Goal: Task Accomplishment & Management: Manage account settings

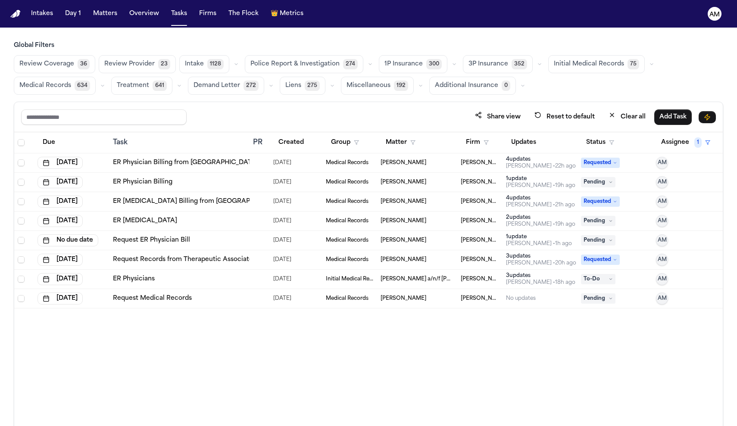
click at [434, 243] on div "Deanna Jackson" at bounding box center [416, 240] width 73 height 7
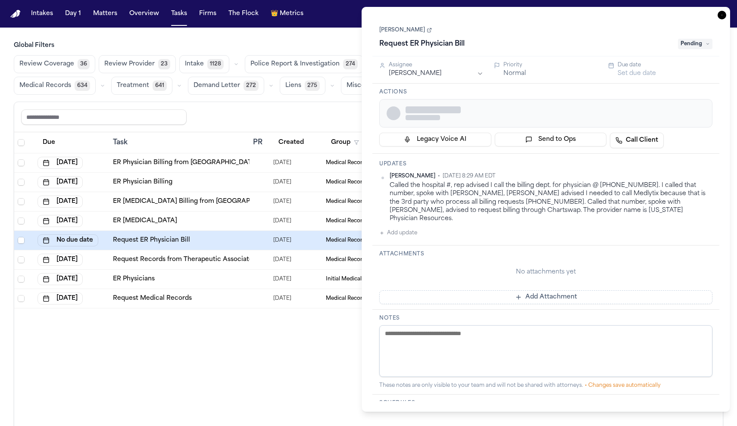
click at [705, 44] on span "Pending" at bounding box center [695, 44] width 34 height 10
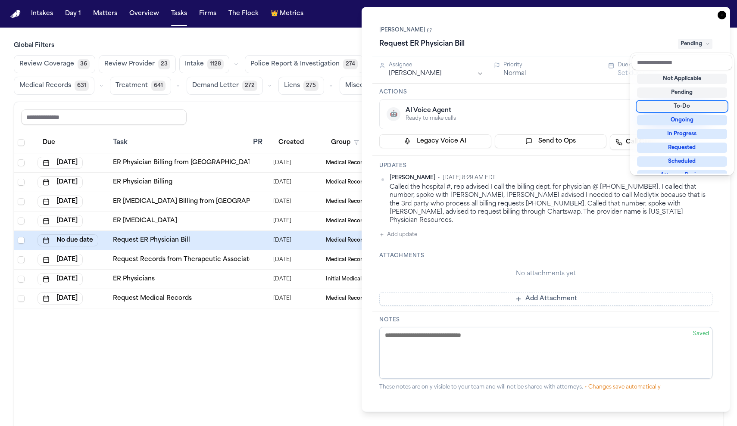
click at [681, 107] on div "To-Do" at bounding box center [682, 106] width 90 height 10
click at [448, 80] on div "Deanna Jackson Request ER Physician Bill To-Do Assignee Ada Martinez Priority N…" at bounding box center [545, 209] width 347 height 383
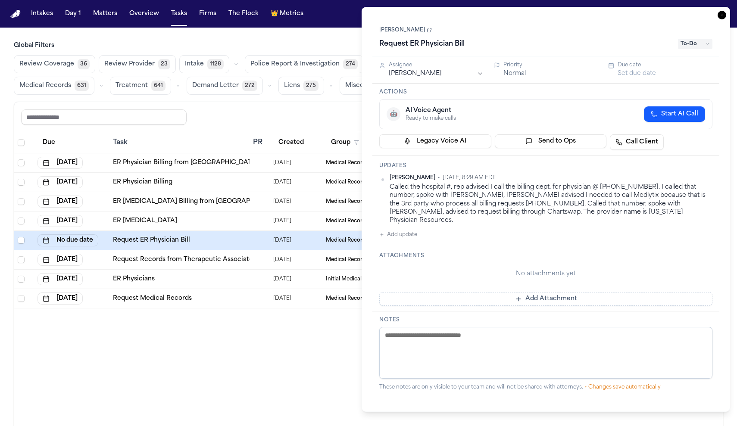
click at [479, 72] on html "Intakes Day 1 Matters Overview Tasks Firms The Flock 👑 Metrics AM Global Filter…" at bounding box center [368, 213] width 737 height 426
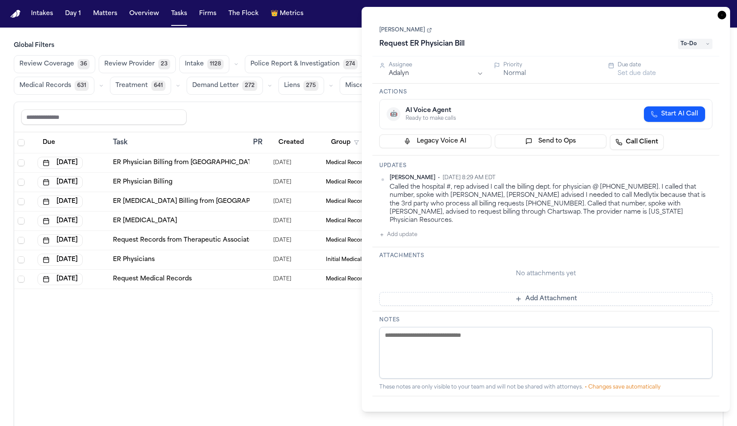
click at [155, 391] on div "Due Task PR Created Group Matter Firm Updates Status Assignee 1 Sep 29, 2025 ER…" at bounding box center [368, 297] width 708 height 331
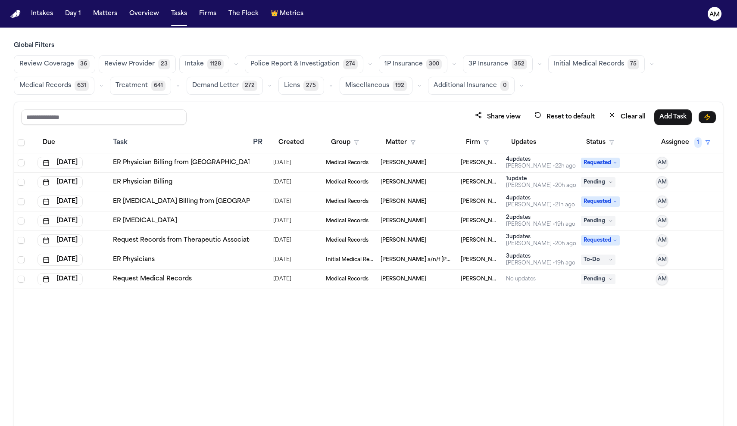
click at [262, 259] on div at bounding box center [259, 259] width 13 height 7
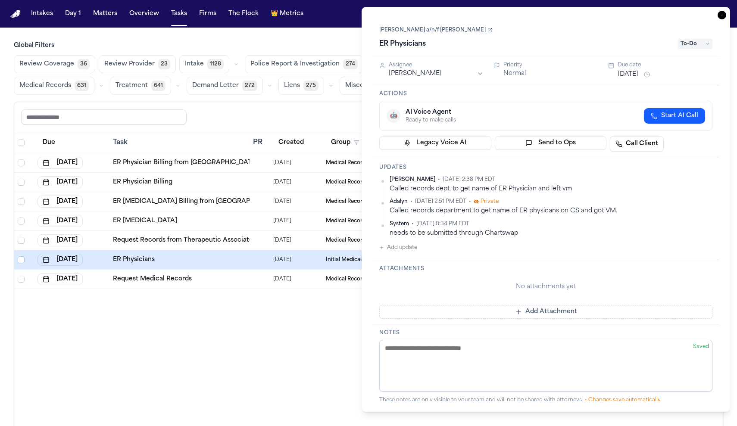
click at [292, 320] on div "Due Task PR Created Group Matter Firm Updates Status Assignee 1 Sep 29, 2025 ER…" at bounding box center [368, 297] width 708 height 331
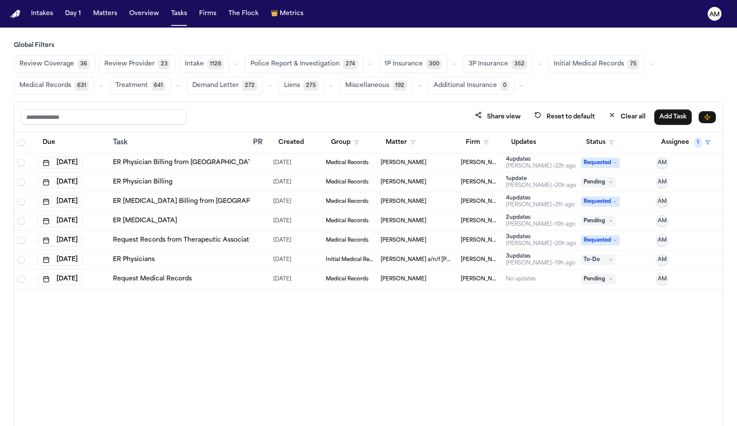
click at [185, 187] on td "ER Physician Billing" at bounding box center [179, 182] width 140 height 19
click at [356, 407] on div "Due Task PR Created Group Matter Firm Updates Status Assignee 1 Sep 29, 2025 ER…" at bounding box center [368, 297] width 708 height 331
click at [684, 140] on button "Assignee 1" at bounding box center [685, 143] width 59 height 16
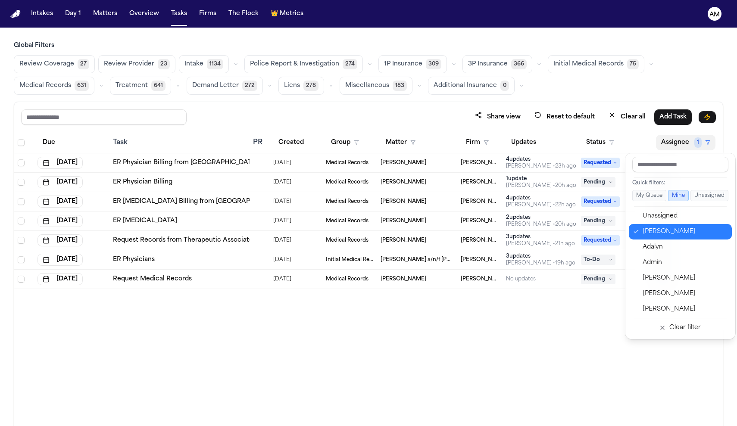
click at [652, 235] on div "[PERSON_NAME]" at bounding box center [684, 232] width 84 height 10
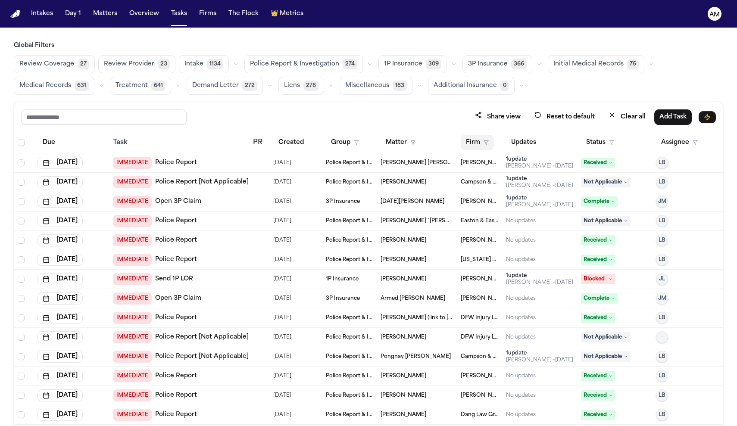
click at [473, 146] on button "Firm" at bounding box center [476, 143] width 33 height 16
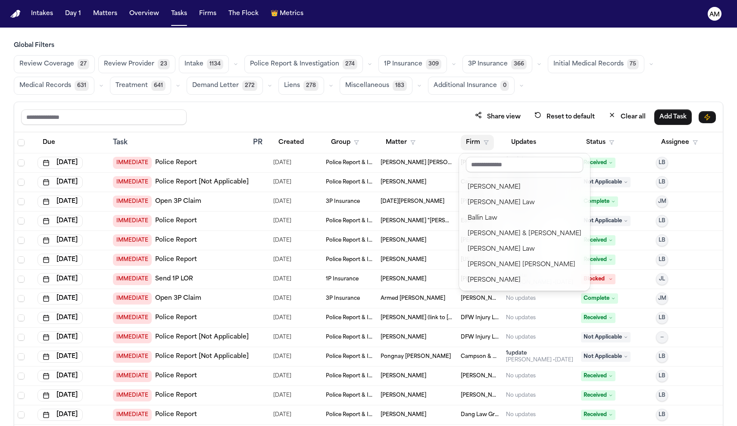
click at [57, 90] on div "Global Filters Review Coverage 27 Review Provider 23 Intake 1134 Police Report …" at bounding box center [368, 252] width 709 height 423
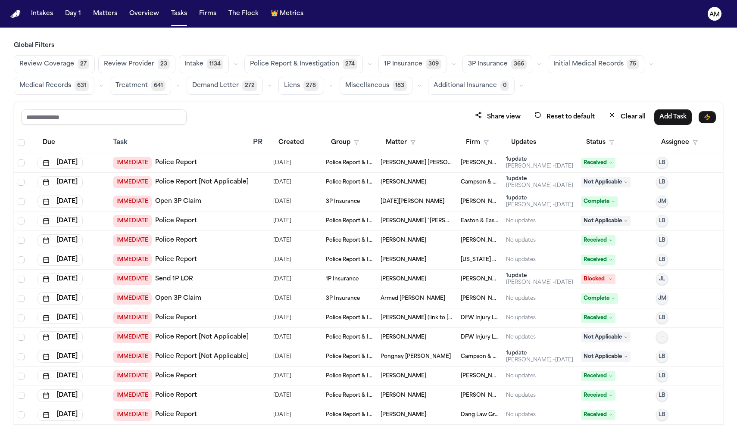
click at [55, 86] on span "Medical Records" at bounding box center [45, 85] width 52 height 9
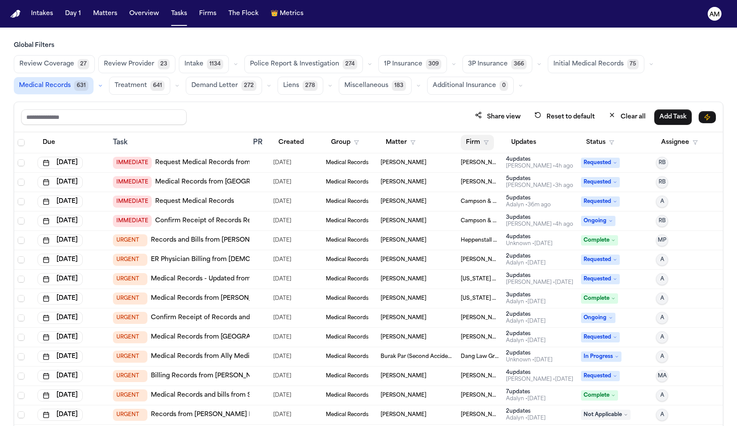
click at [477, 147] on button "Firm" at bounding box center [476, 143] width 33 height 16
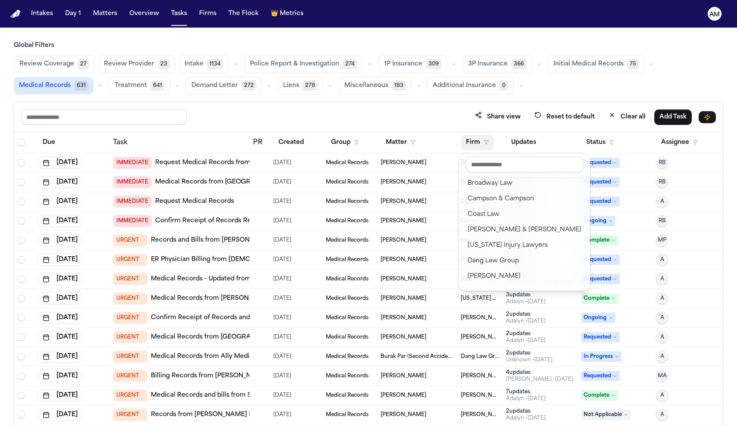
scroll to position [117, 0]
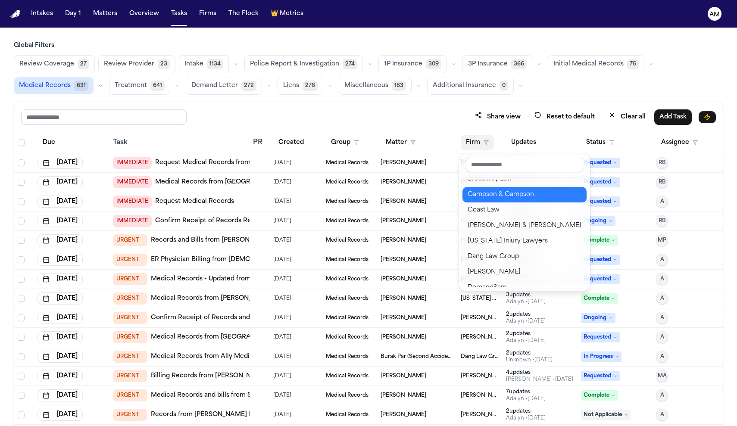
click at [500, 196] on div "Campson & Campson" at bounding box center [524, 195] width 114 height 10
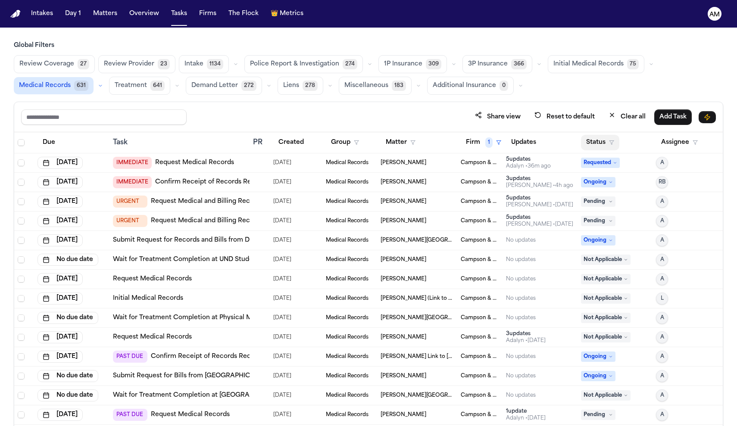
click at [604, 146] on button "Status" at bounding box center [600, 143] width 38 height 16
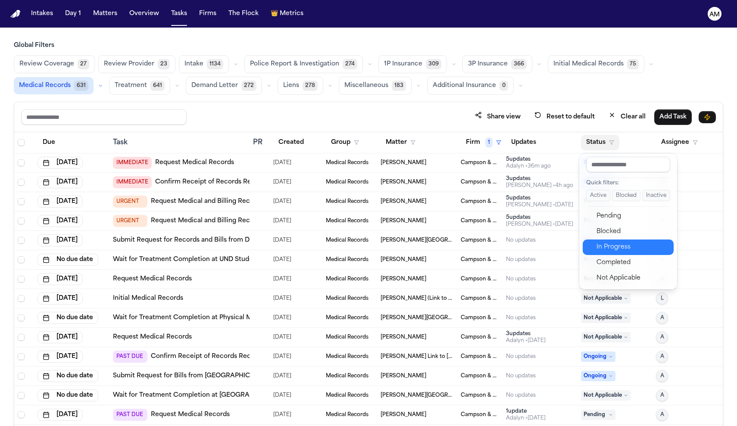
click at [601, 241] on button "In Progress" at bounding box center [627, 247] width 91 height 16
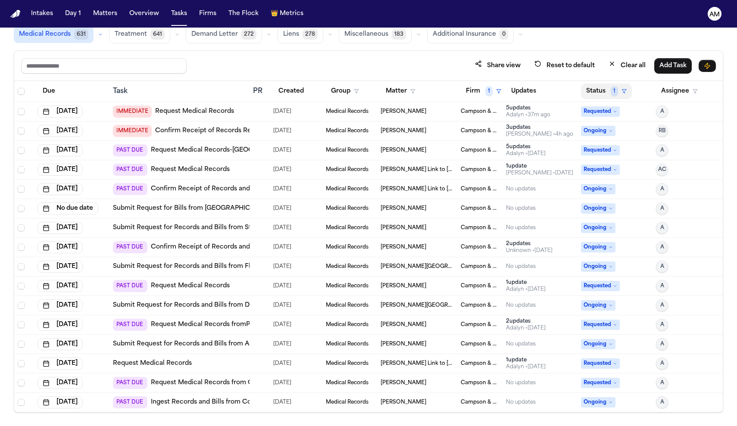
click at [604, 97] on button "Status 1" at bounding box center [606, 92] width 51 height 16
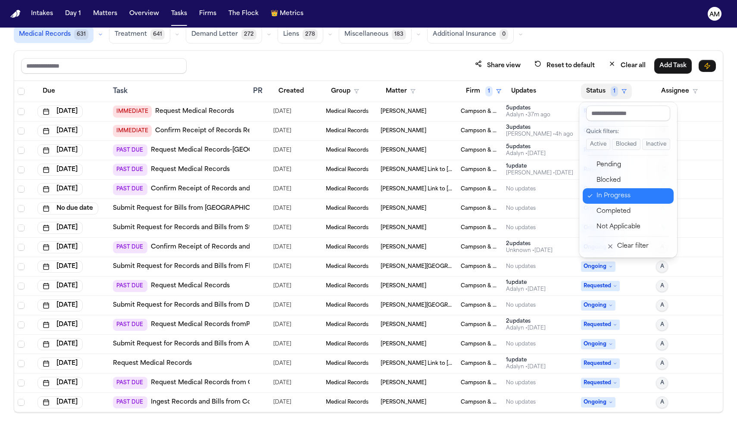
click at [604, 191] on div "In Progress" at bounding box center [632, 196] width 72 height 10
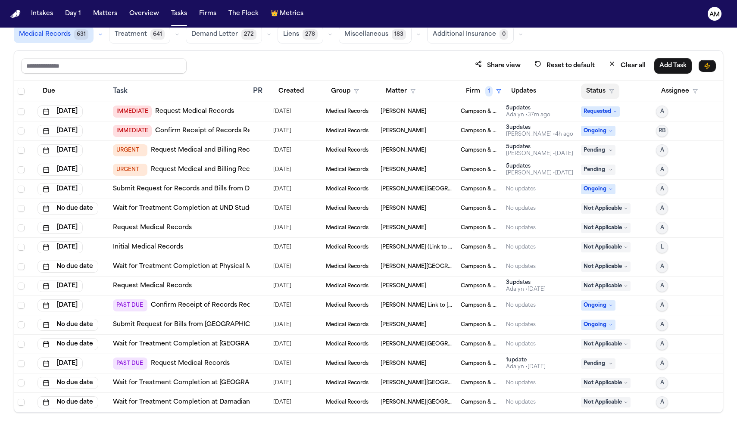
click at [598, 89] on button "Status" at bounding box center [600, 92] width 38 height 16
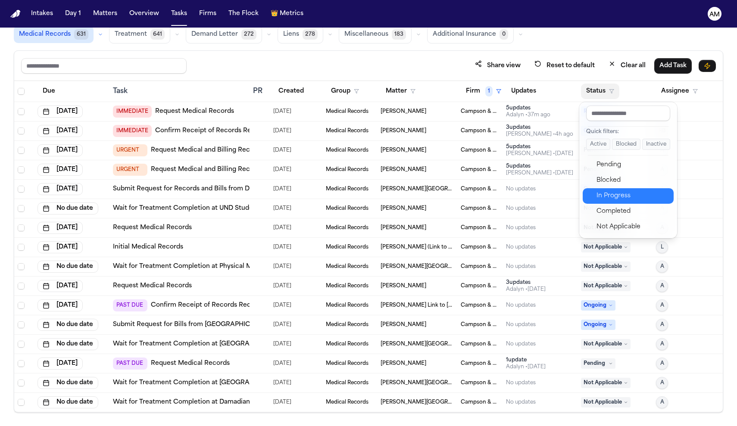
click at [619, 196] on div "In Progress" at bounding box center [632, 196] width 72 height 10
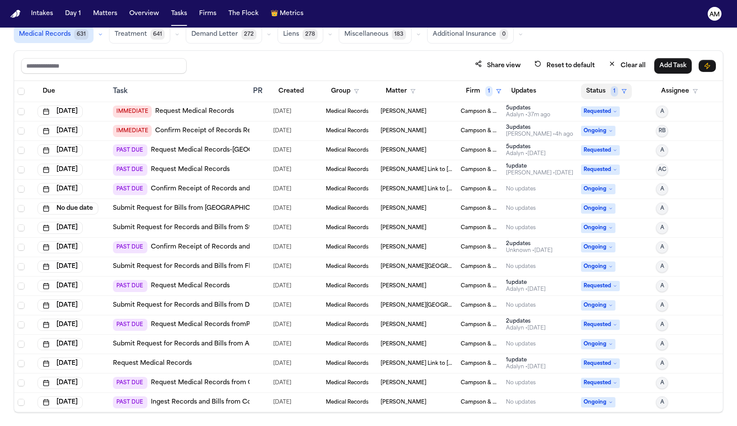
click at [605, 96] on button "Status 1" at bounding box center [606, 92] width 51 height 16
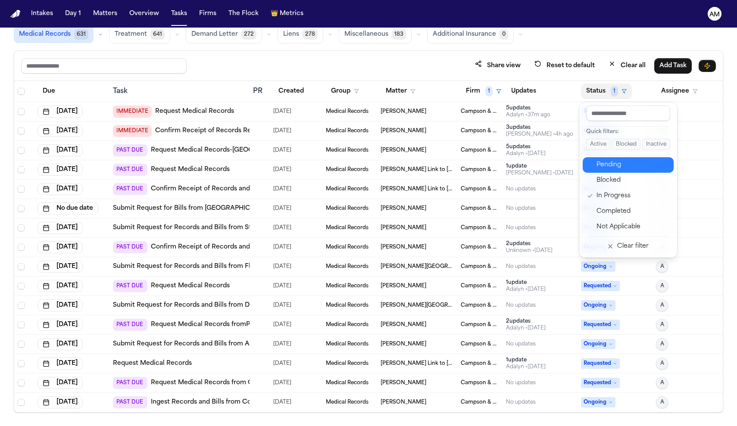
click at [608, 165] on div "Pending" at bounding box center [632, 165] width 72 height 10
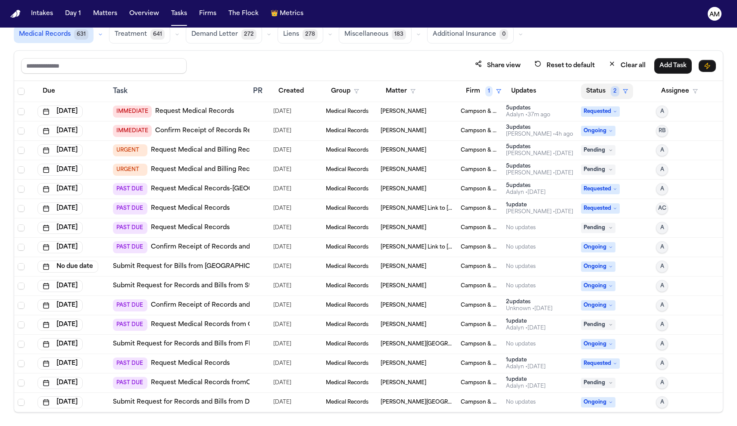
click at [593, 91] on button "Status 2" at bounding box center [607, 92] width 52 height 16
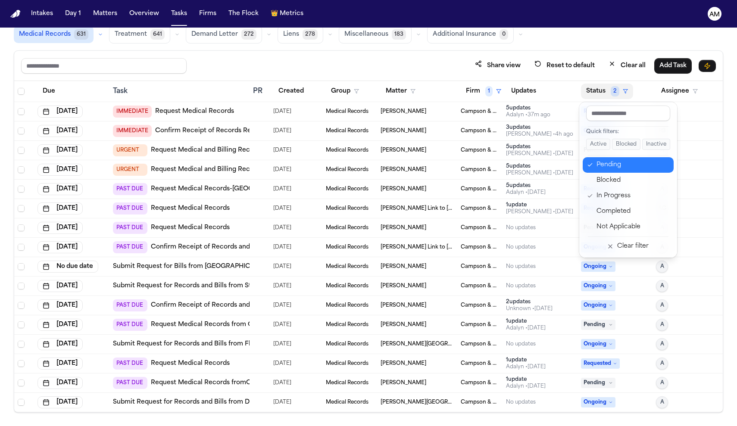
click at [611, 168] on div "Pending" at bounding box center [632, 165] width 72 height 10
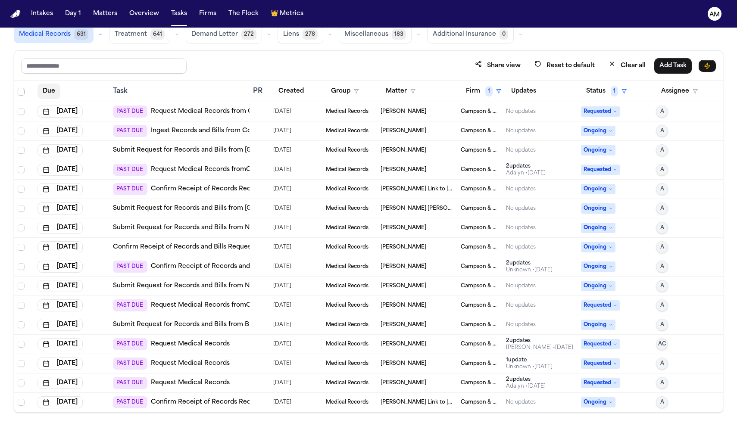
click at [58, 94] on button "Due" at bounding box center [48, 92] width 23 height 16
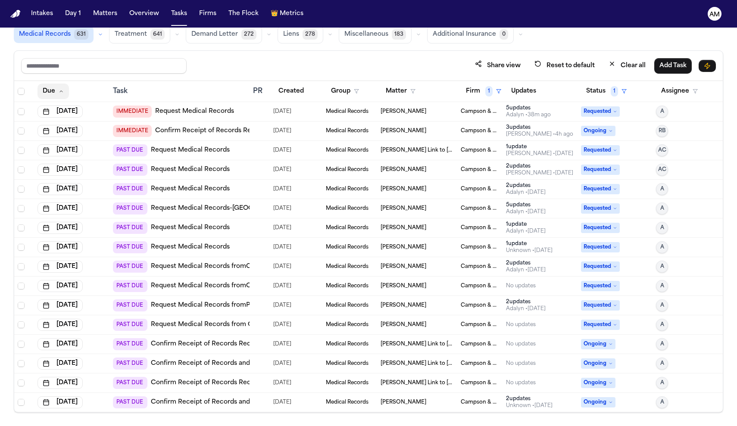
click at [65, 91] on button "Due" at bounding box center [52, 92] width 31 height 16
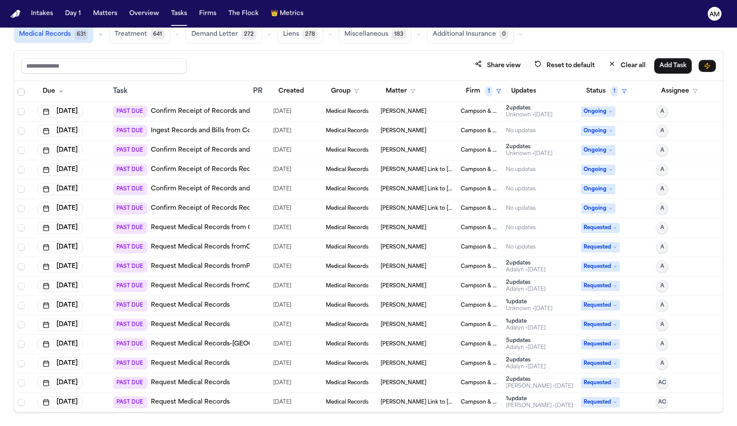
click at [187, 363] on link "Request Medical Records" at bounding box center [190, 363] width 79 height 9
click at [210, 366] on link "Request Medical Records" at bounding box center [190, 363] width 79 height 9
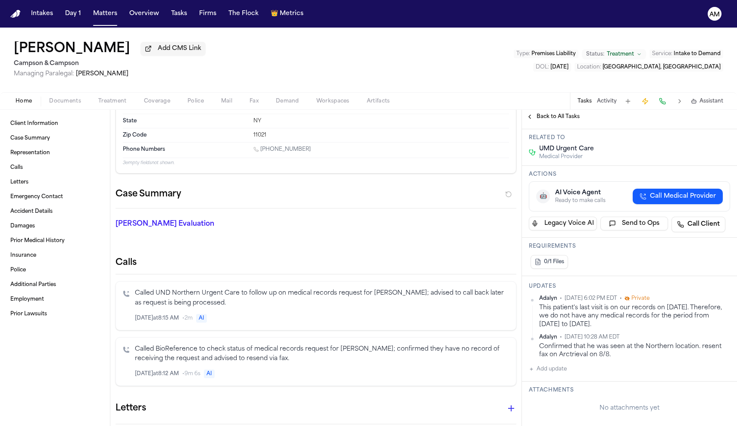
scroll to position [109, 0]
click at [544, 374] on button "Add update" at bounding box center [548, 369] width 38 height 10
click at [557, 395] on label "Private" at bounding box center [561, 396] width 18 height 7
click at [549, 395] on button "Private" at bounding box center [545, 396] width 7 height 7
click at [561, 374] on textarea "Add your update" at bounding box center [634, 375] width 184 height 17
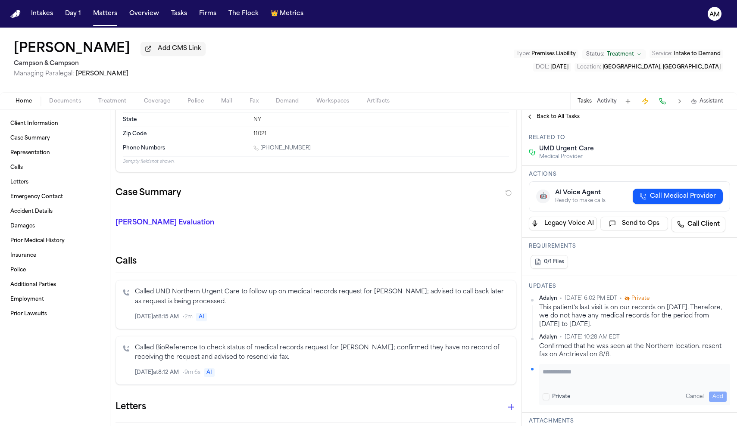
click at [581, 367] on div "Private Cancel Add" at bounding box center [634, 384] width 191 height 41
click at [580, 376] on textarea "Add your update" at bounding box center [634, 375] width 184 height 17
click at [679, 383] on textarea "**********" at bounding box center [634, 375] width 184 height 17
type textarea "**********"
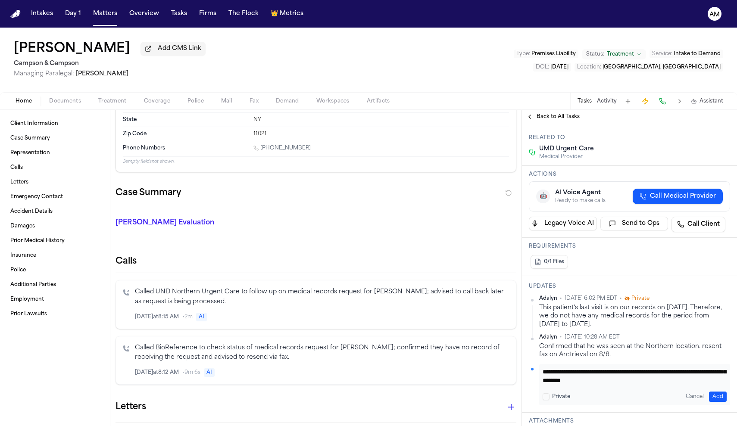
click at [722, 396] on button "Add" at bounding box center [718, 397] width 18 height 10
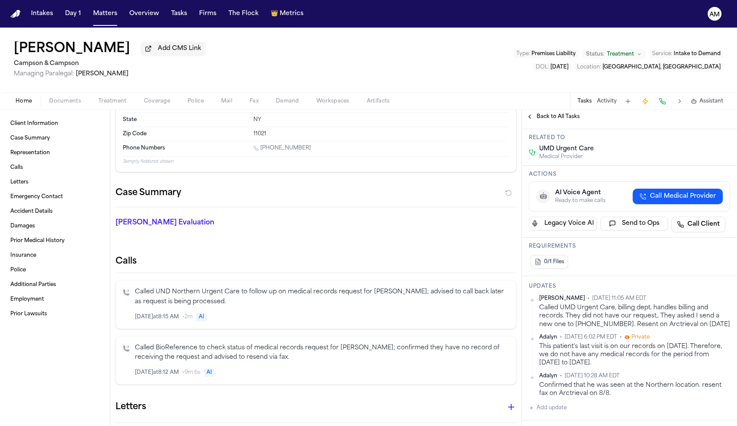
click at [729, 301] on html "Intakes Day 1 Matters Overview Tasks Firms The Flock 👑 Metrics AM Yeong Kim Add…" at bounding box center [368, 213] width 737 height 426
click at [691, 315] on div "Edit" at bounding box center [702, 314] width 51 height 12
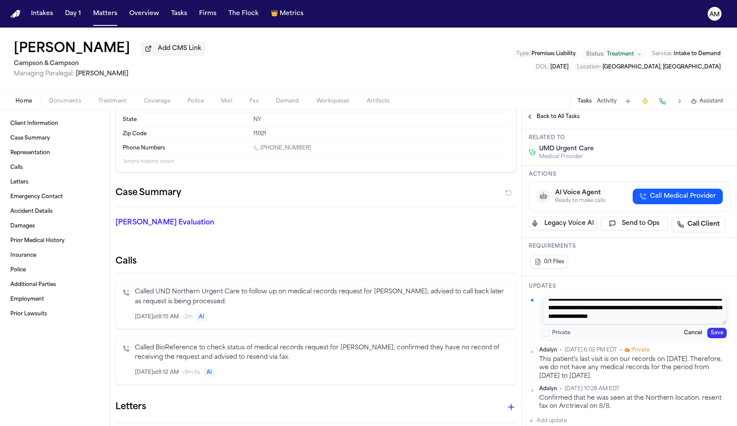
scroll to position [16, 0]
click at [698, 320] on textarea "**********" at bounding box center [634, 312] width 184 height 26
paste textarea "*********"
type textarea "**********"
click at [713, 336] on button "Save" at bounding box center [716, 333] width 19 height 10
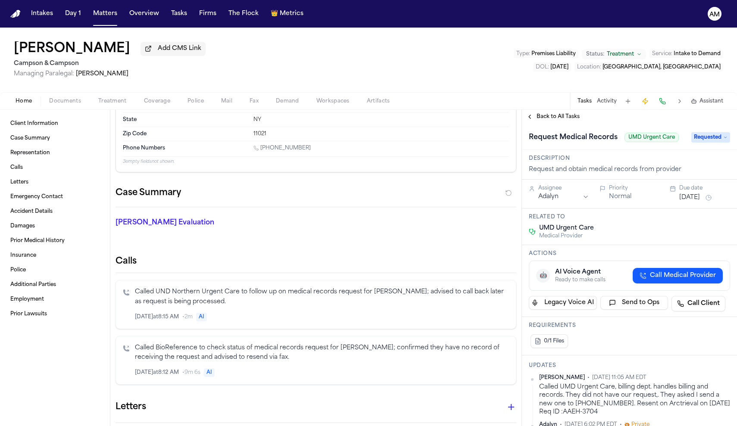
scroll to position [0, 0]
click at [691, 199] on button "Aug 7, 2025" at bounding box center [689, 197] width 21 height 9
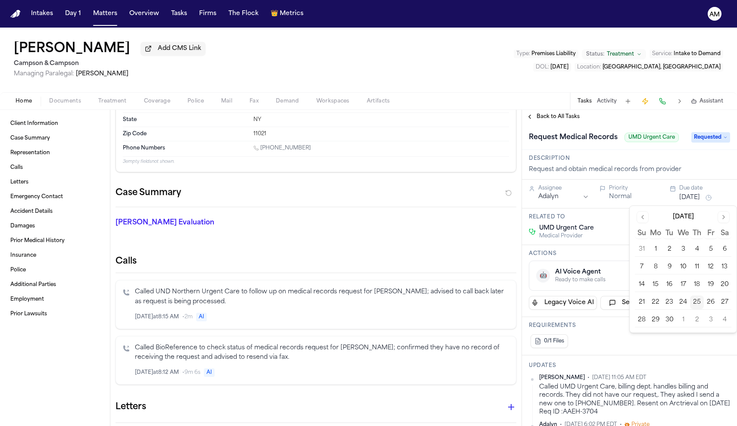
click at [668, 323] on button "30" at bounding box center [669, 320] width 14 height 14
click at [668, 320] on button "30" at bounding box center [669, 320] width 14 height 14
click at [699, 184] on div "Assignee Adalyn Priority Normal Due date Sep 30, 2025" at bounding box center [629, 194] width 215 height 29
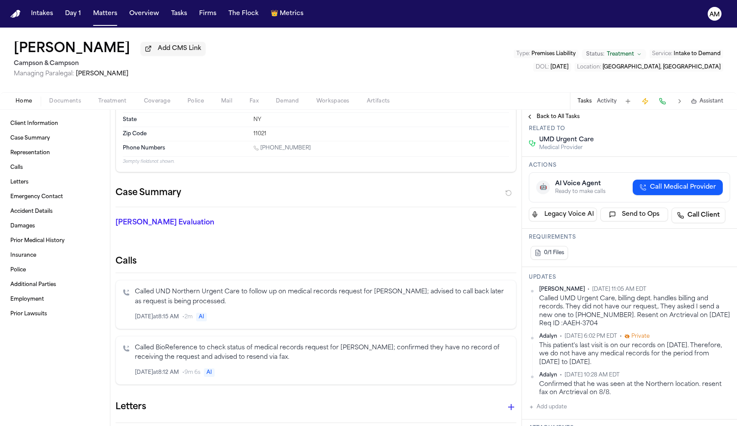
scroll to position [90, 0]
click at [636, 299] on div "Called UMD Urgent Care, billing dept. handles billing and records. They did not…" at bounding box center [634, 309] width 191 height 33
click at [725, 289] on html "Intakes Day 1 Matters Overview Tasks Firms The Flock 👑 Metrics AM Yeong Kim Add…" at bounding box center [368, 213] width 737 height 426
click at [694, 306] on div "Edit" at bounding box center [702, 303] width 51 height 12
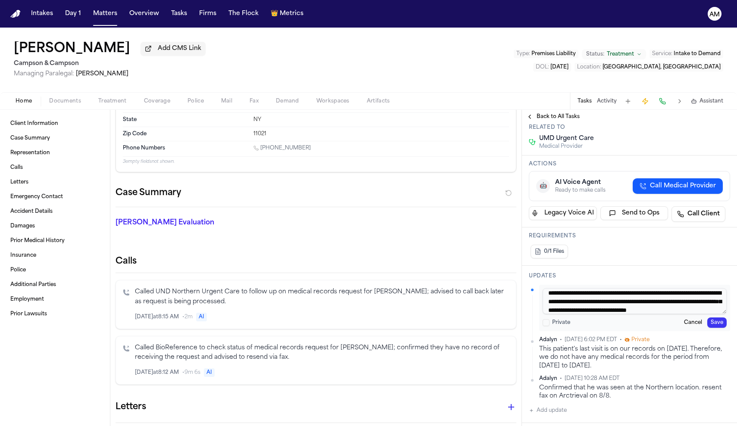
scroll to position [5, 0]
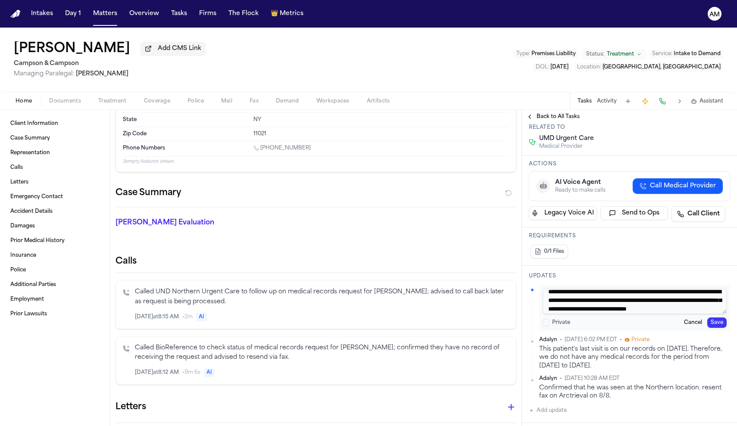
click at [573, 302] on textarea "**********" at bounding box center [634, 301] width 184 height 26
click at [626, 296] on textarea "**********" at bounding box center [634, 301] width 184 height 26
type textarea "**********"
click at [716, 324] on button "Save" at bounding box center [716, 322] width 19 height 10
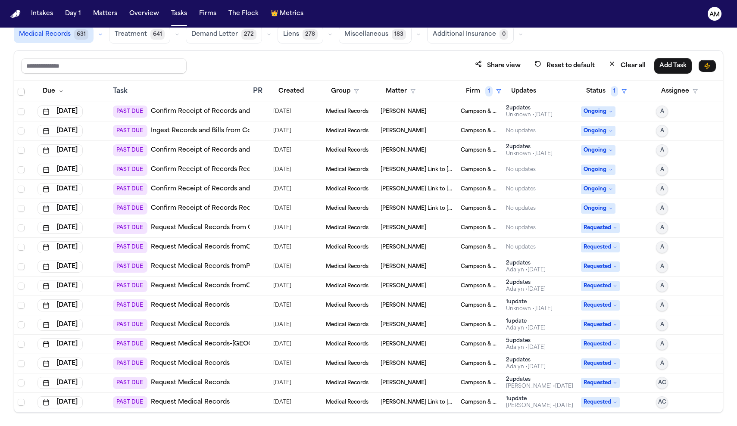
scroll to position [271, 0]
click at [235, 345] on link "Request Medical Records-[GEOGRAPHIC_DATA]" at bounding box center [225, 344] width 149 height 9
click at [212, 320] on link "Request Medical Records" at bounding box center [190, 324] width 79 height 9
click at [198, 308] on link "Request Medical Records" at bounding box center [190, 305] width 79 height 9
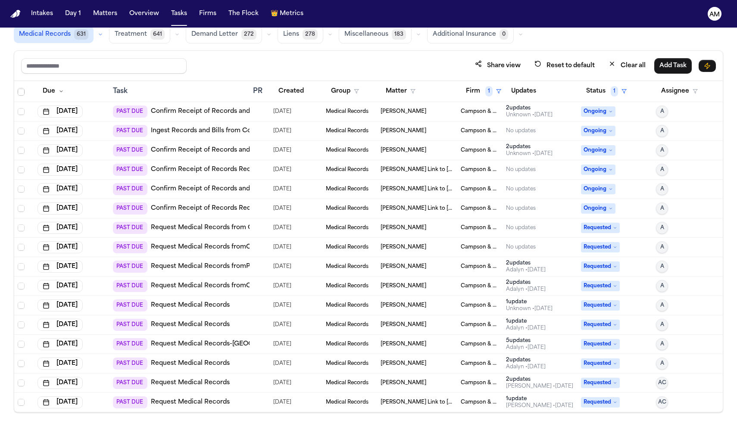
click at [230, 249] on link "Request Medical Records fromOrlando Health Jewett Orthopedic Institute" at bounding box center [281, 247] width 261 height 9
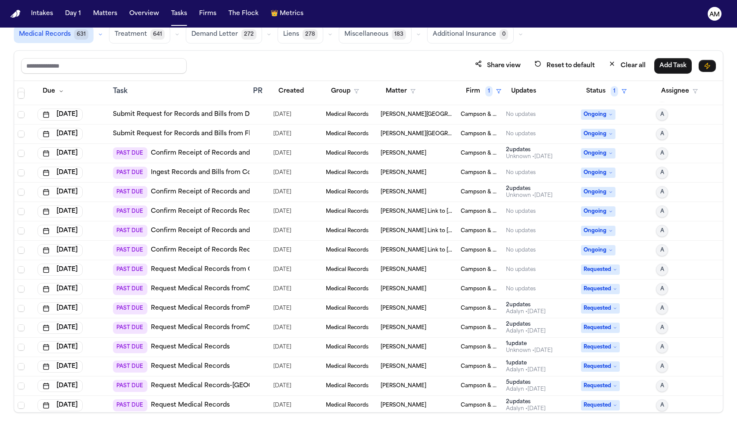
scroll to position [228, 0]
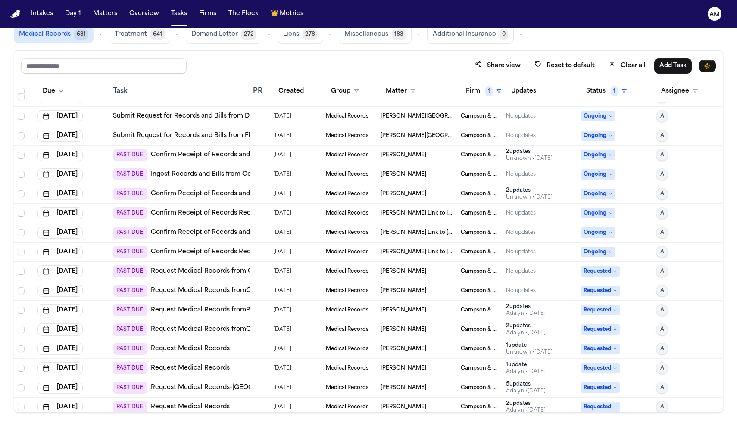
click at [220, 248] on link "Confirm Receipt of Records Request with Orlando Health Horizon West Hospital" at bounding box center [250, 252] width 198 height 9
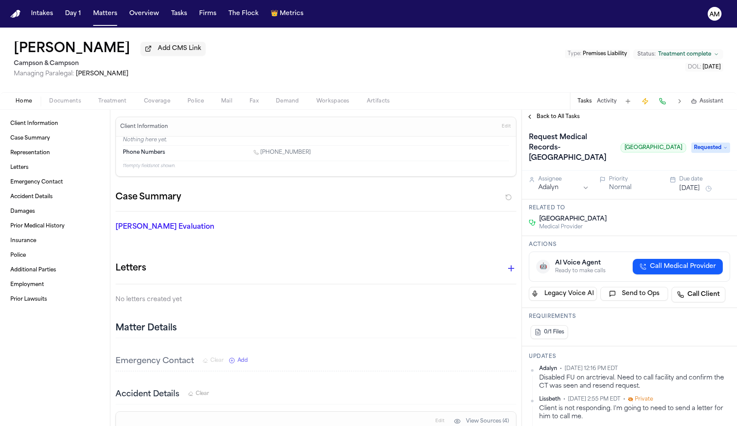
click at [120, 105] on span "Treatment" at bounding box center [112, 101] width 28 height 7
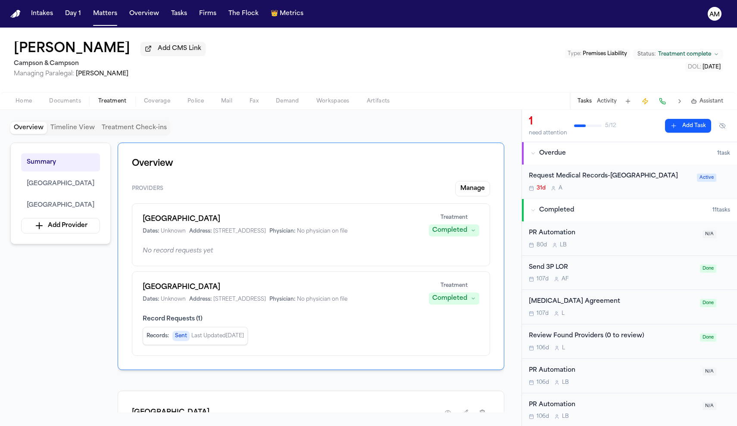
click at [248, 222] on h1 "[GEOGRAPHIC_DATA]" at bounding box center [281, 219] width 276 height 10
click at [628, 192] on div "Request Medical Records-[GEOGRAPHIC_DATA] 31d A" at bounding box center [610, 181] width 163 height 20
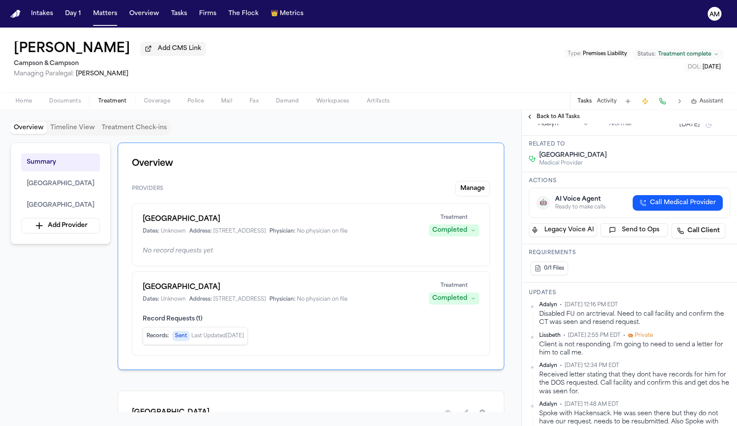
scroll to position [64, 0]
drag, startPoint x: 638, startPoint y: 356, endPoint x: 540, endPoint y: 347, distance: 98.2
click at [540, 327] on div "Disabled FU on arctrieval. Need to call facility and confirm the CT was seen an…" at bounding box center [634, 318] width 191 height 17
click at [559, 327] on div "Disabled FU on arctrieval. Need to call facility and confirm the CT was seen an…" at bounding box center [634, 318] width 191 height 17
drag, startPoint x: 540, startPoint y: 346, endPoint x: 668, endPoint y: 350, distance: 127.6
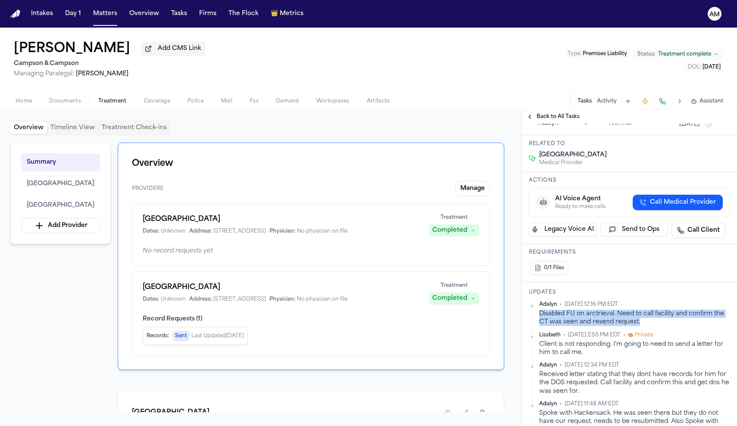
click at [668, 327] on div "Disabled FU on arctrieval. Need to call facility and confirm the CT was seen an…" at bounding box center [634, 318] width 191 height 17
copy div "Disabled FU on arctrieval. Need to call facility and confirm the CT was seen an…"
click at [66, 99] on span "Documents" at bounding box center [65, 101] width 32 height 7
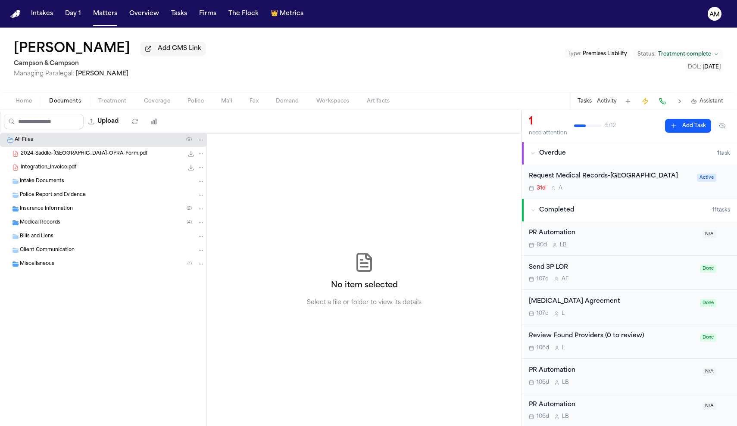
click at [42, 225] on span "Medical Records" at bounding box center [40, 222] width 40 height 7
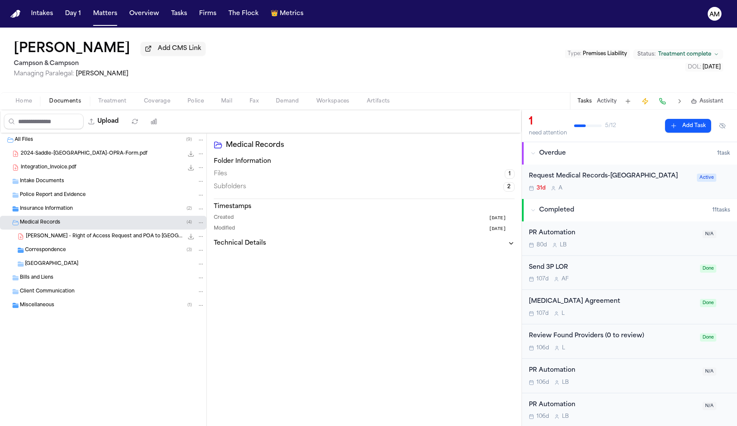
click at [510, 177] on span "1" at bounding box center [509, 173] width 10 height 9
click at [507, 186] on span "2" at bounding box center [508, 186] width 11 height 9
click at [507, 190] on span "2" at bounding box center [508, 186] width 11 height 9
click at [62, 240] on span "[PERSON_NAME] - Right of Access Request and POA to [GEOGRAPHIC_DATA] - [DATE]" at bounding box center [104, 236] width 157 height 7
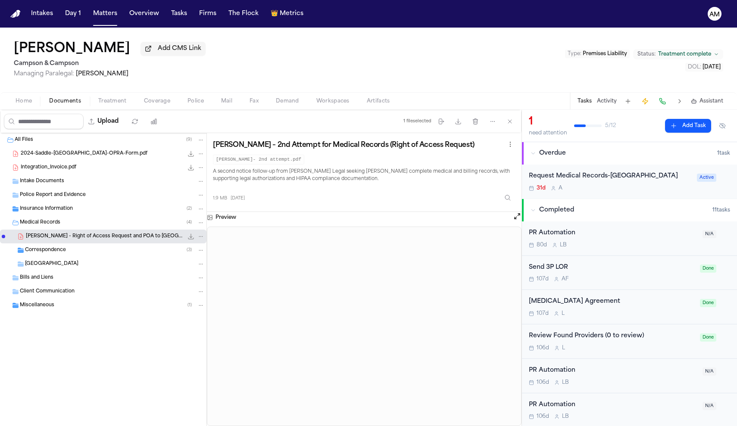
click at [126, 262] on div "[GEOGRAPHIC_DATA]" at bounding box center [115, 264] width 180 height 8
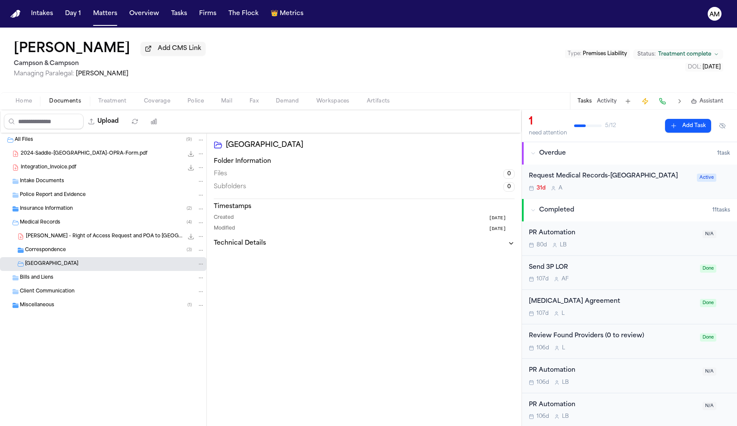
click at [156, 264] on div "Hackensack University Medical Center" at bounding box center [115, 264] width 180 height 8
click at [109, 254] on div "Correspondence ( 3 )" at bounding box center [115, 250] width 180 height 8
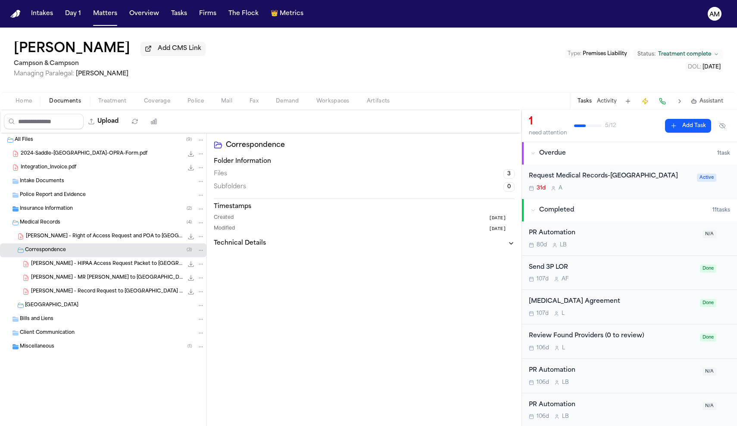
click at [100, 295] on span "A. Simkins - Record Request to Hackensack Univ Med Center - 6.28.25" at bounding box center [107, 291] width 152 height 7
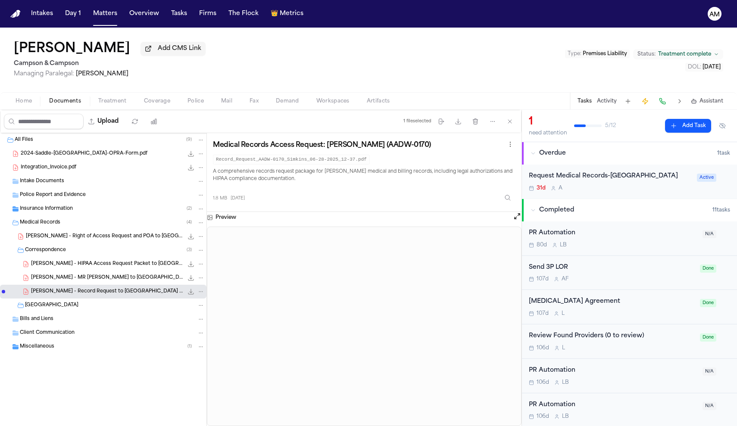
click at [64, 256] on div "Correspondence ( 3 )" at bounding box center [103, 250] width 206 height 14
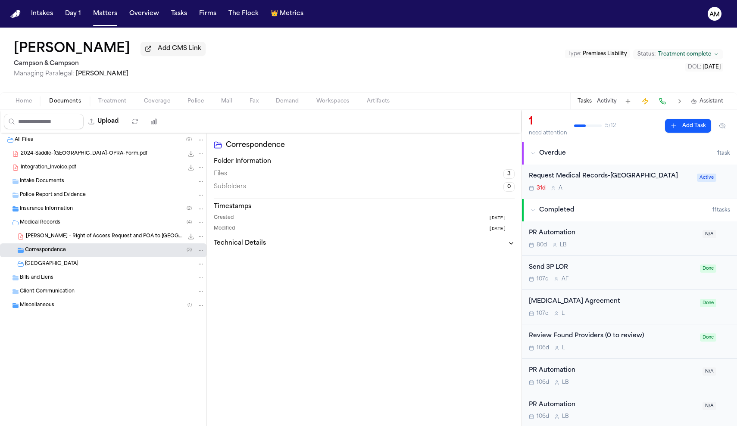
click at [79, 236] on span "A. Simkins - Right of Access Request and POA to Hackettstown Medical Center - 7…" at bounding box center [104, 236] width 157 height 7
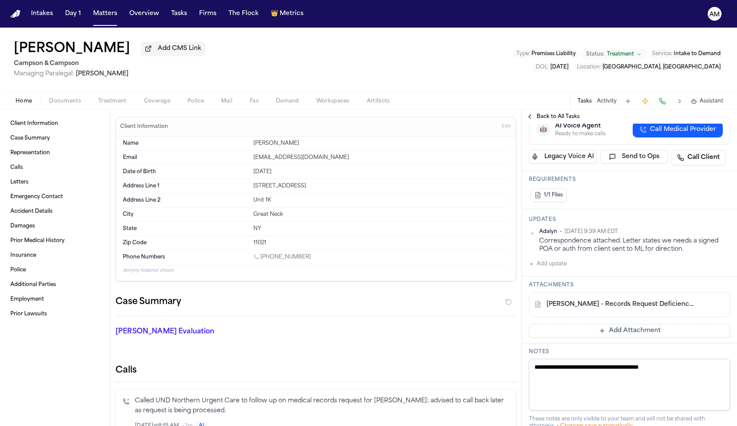
scroll to position [171, 0]
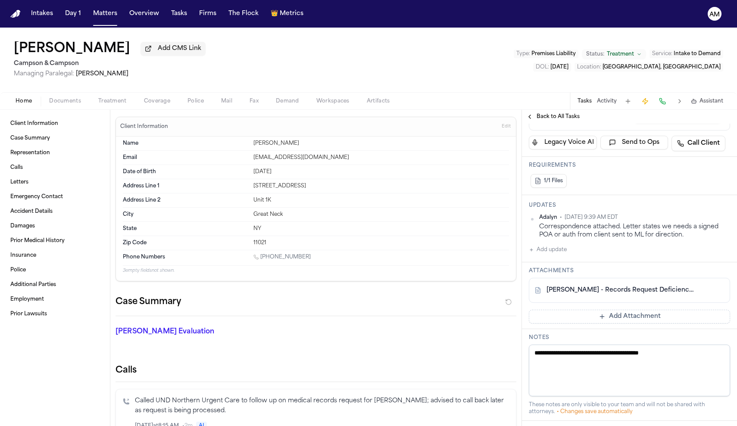
click at [594, 289] on link "[PERSON_NAME] - Records Request Deficiency Letter from BioReference GenPath - […" at bounding box center [620, 290] width 149 height 9
click at [551, 253] on button "Add update" at bounding box center [548, 250] width 38 height 10
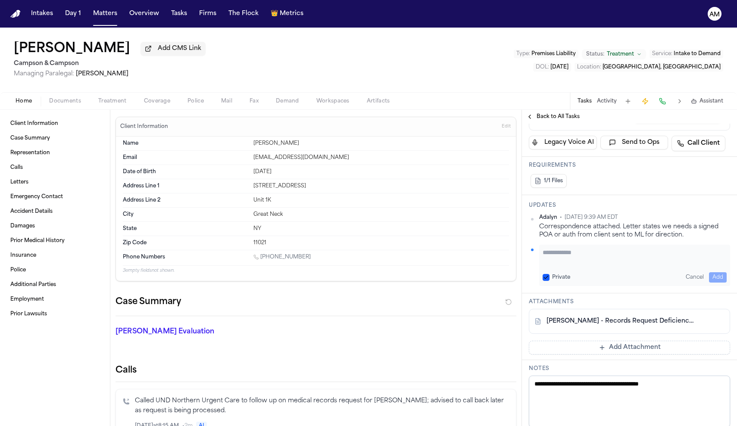
click at [557, 255] on textarea "Add your update" at bounding box center [634, 256] width 184 height 17
click at [546, 278] on button "Private" at bounding box center [545, 277] width 7 height 7
click at [569, 257] on textarea "Add your update" at bounding box center [634, 256] width 184 height 17
type textarea "**********"
click at [721, 277] on button "Add" at bounding box center [718, 277] width 18 height 10
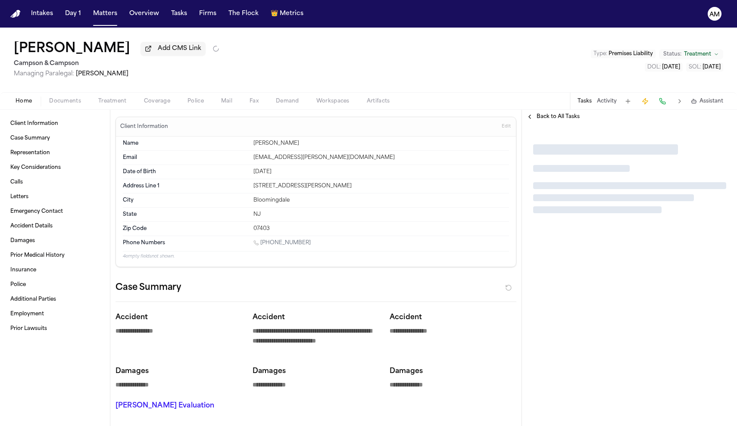
type textarea "*"
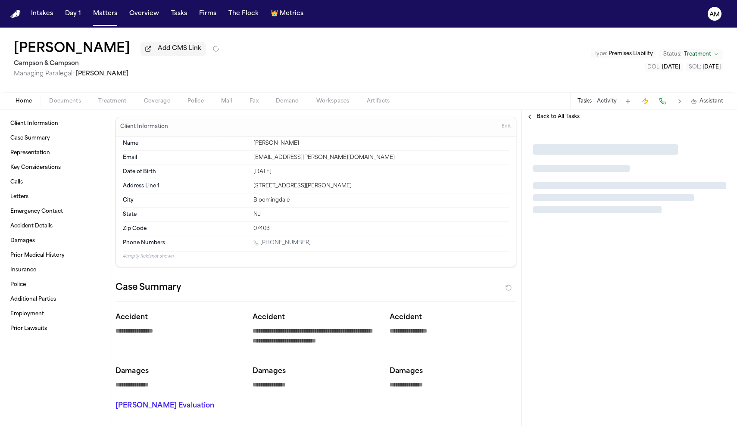
type textarea "*"
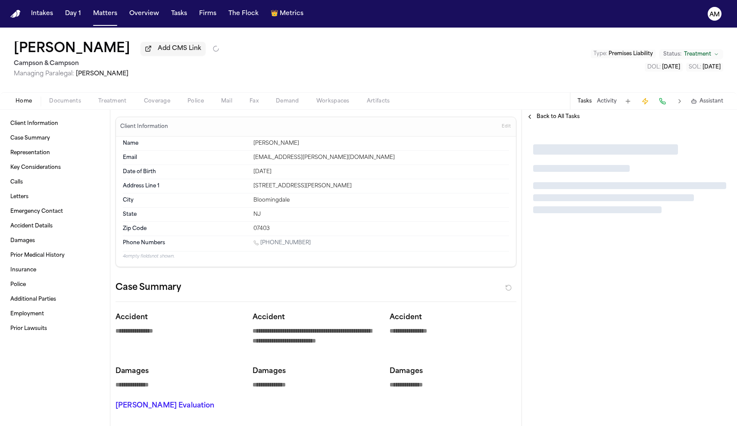
type textarea "*"
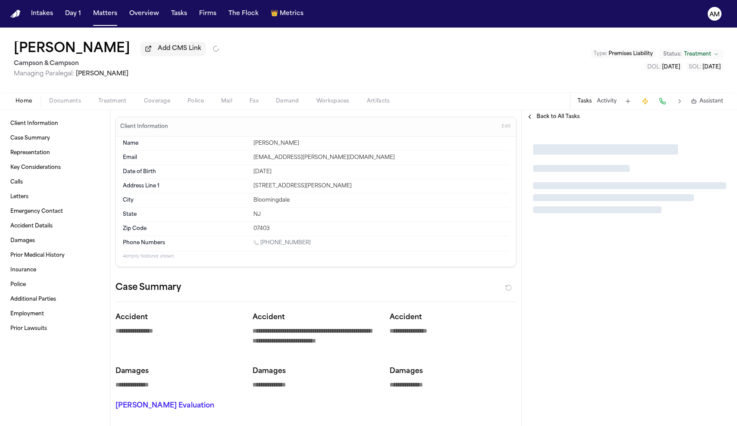
type textarea "*"
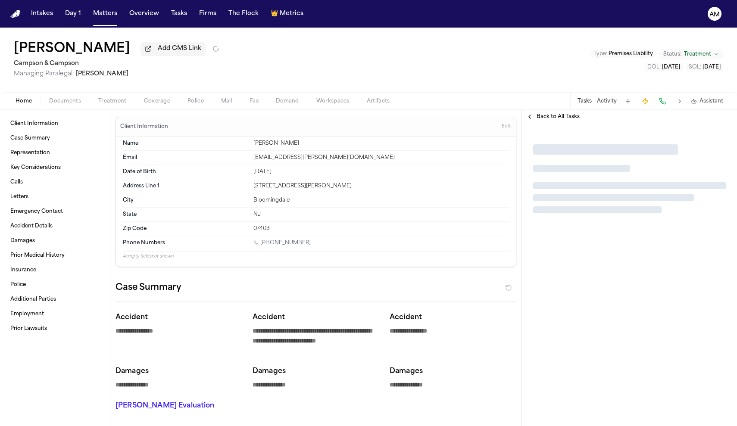
type textarea "*"
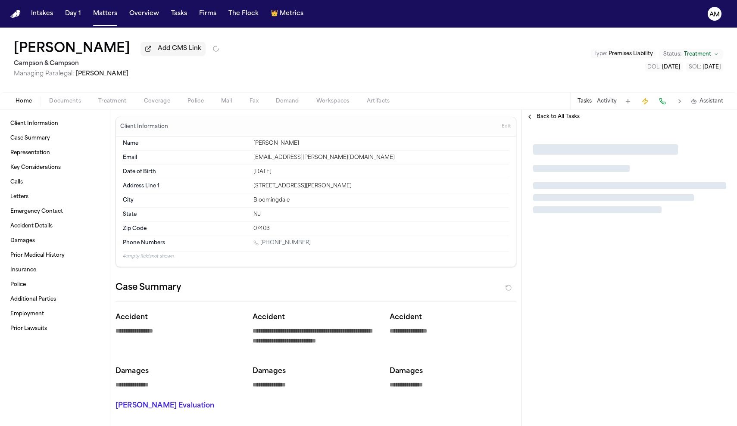
type textarea "*"
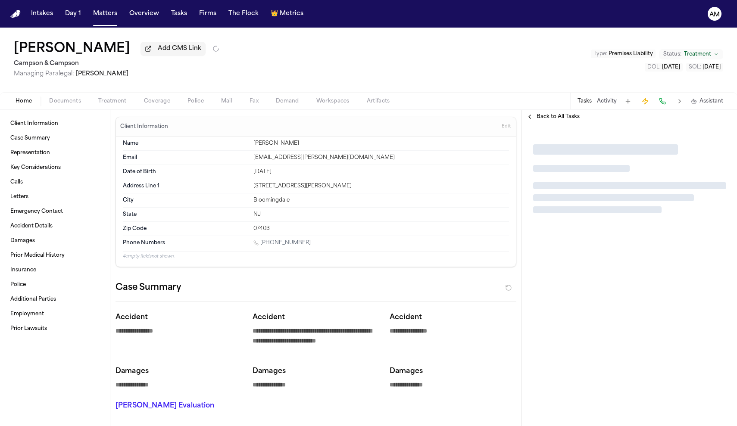
type textarea "*"
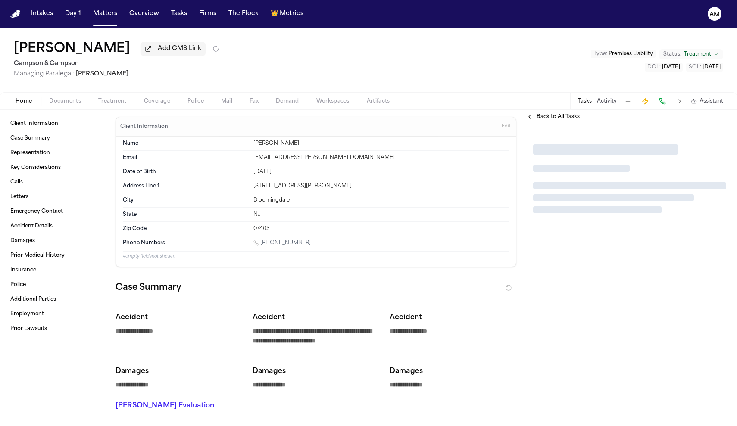
type textarea "*"
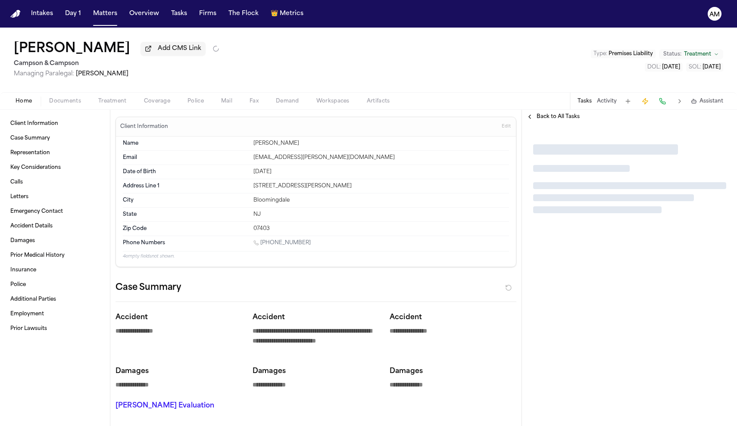
type textarea "*"
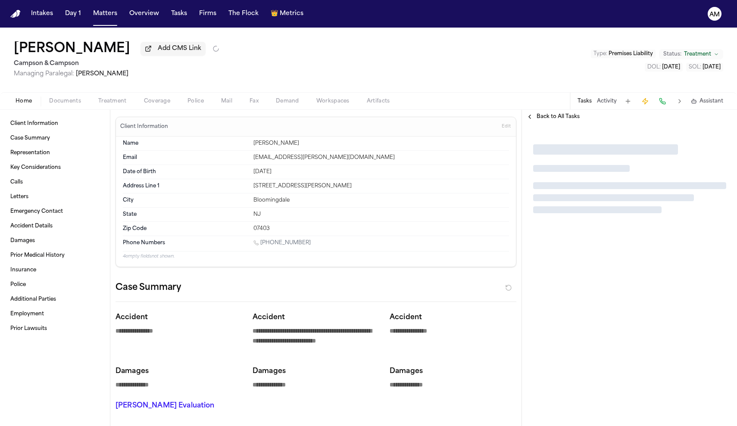
type textarea "*"
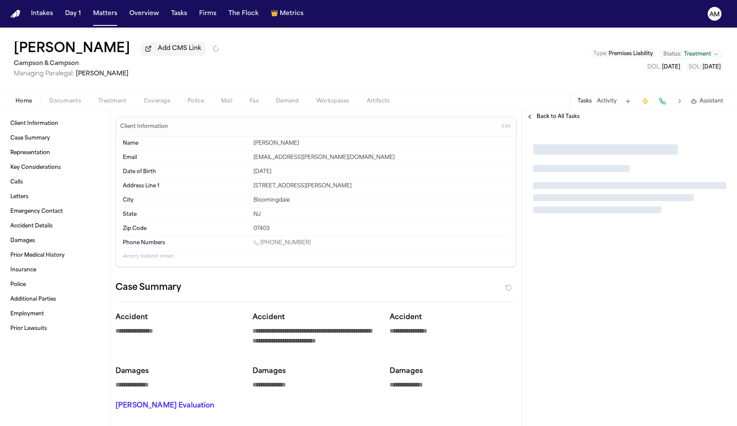
type textarea "*"
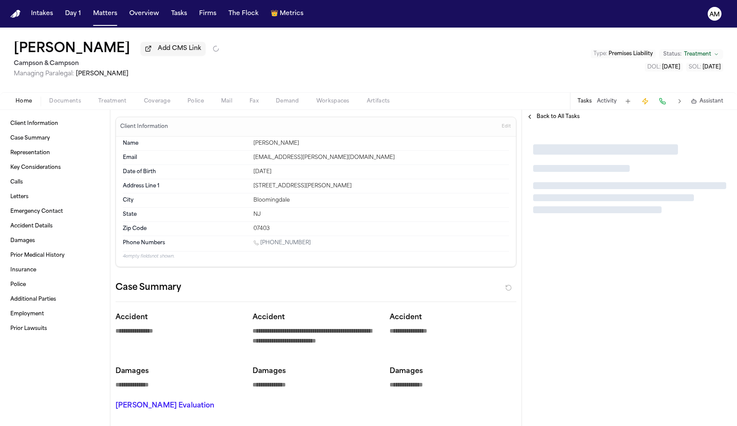
type textarea "*"
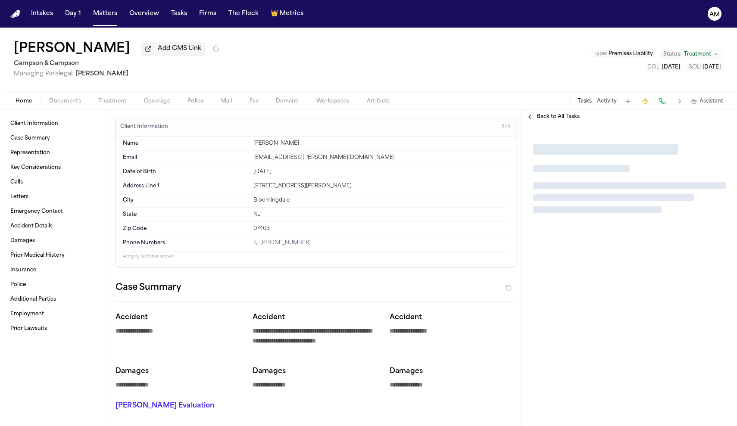
type textarea "*"
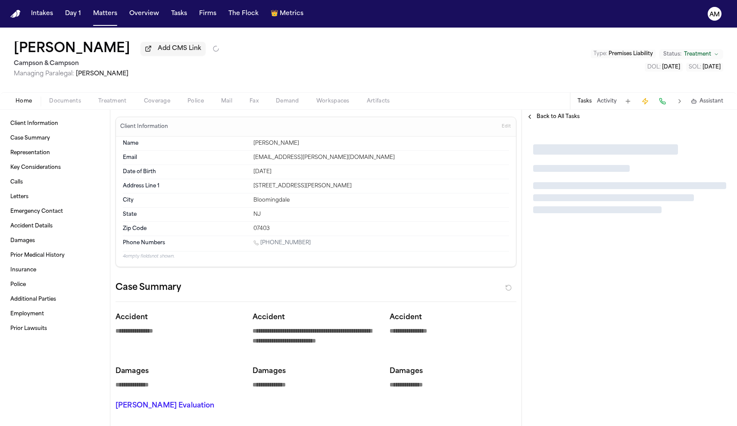
type textarea "*"
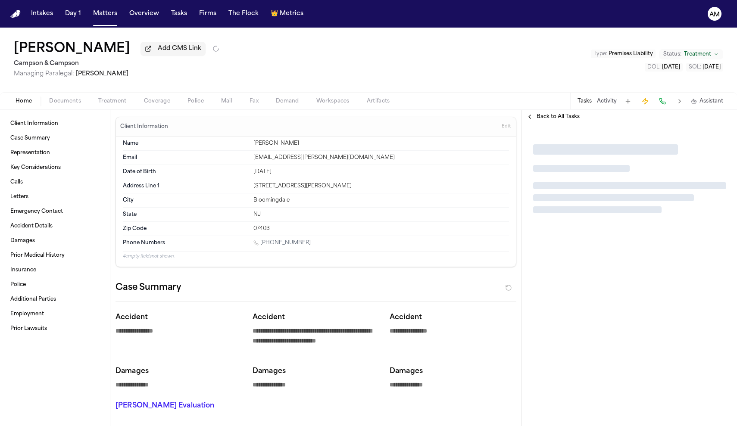
type textarea "*"
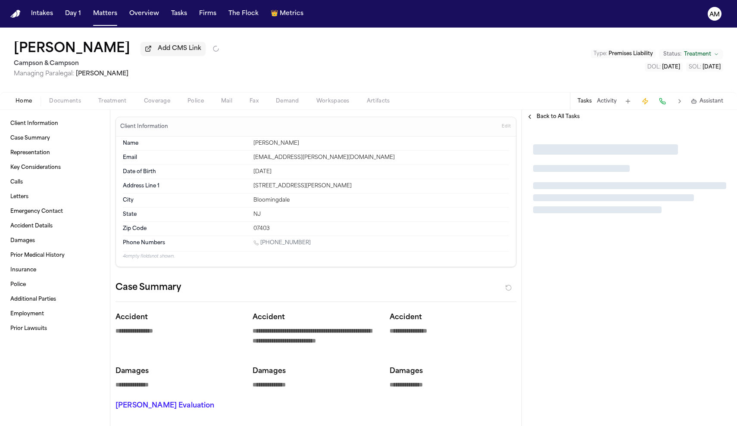
type textarea "*"
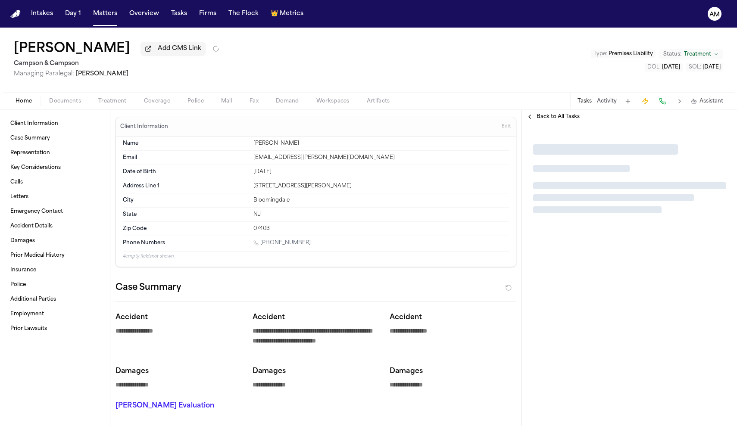
type textarea "*"
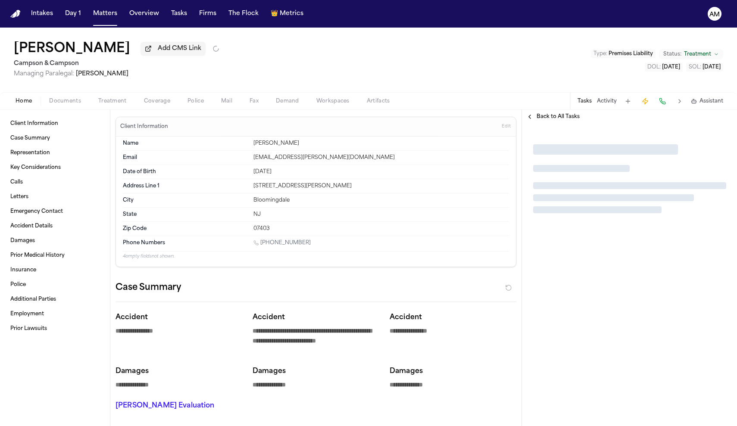
type textarea "*"
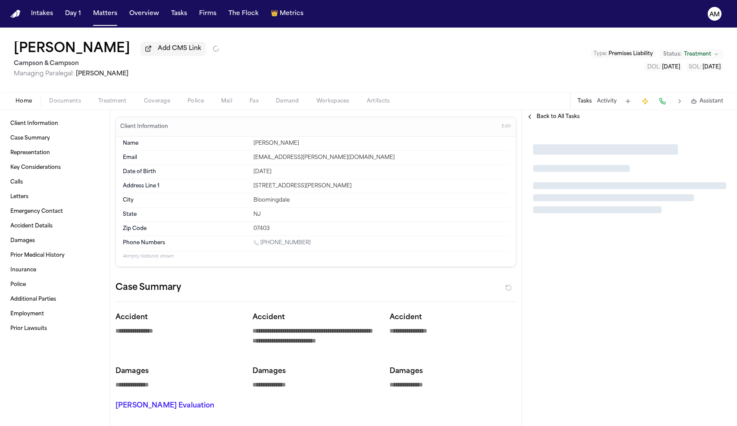
type textarea "*"
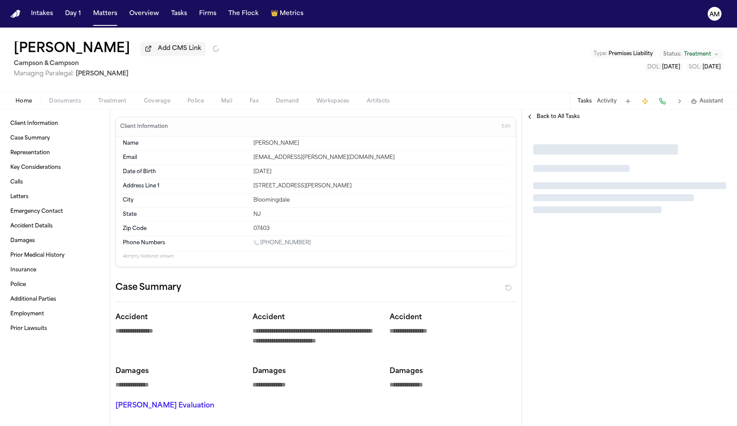
type textarea "*"
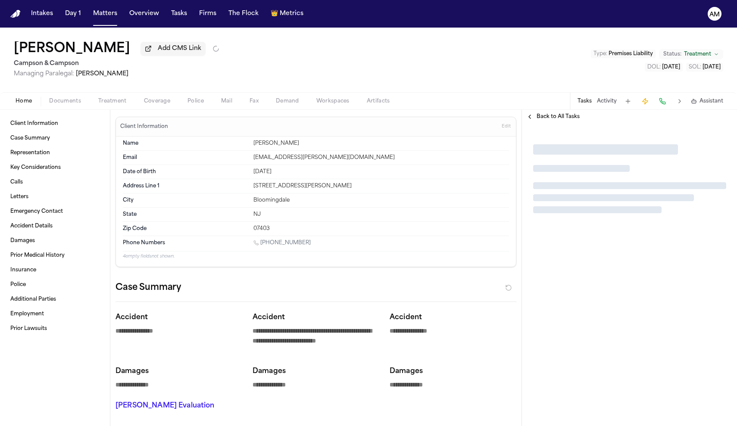
type textarea "*"
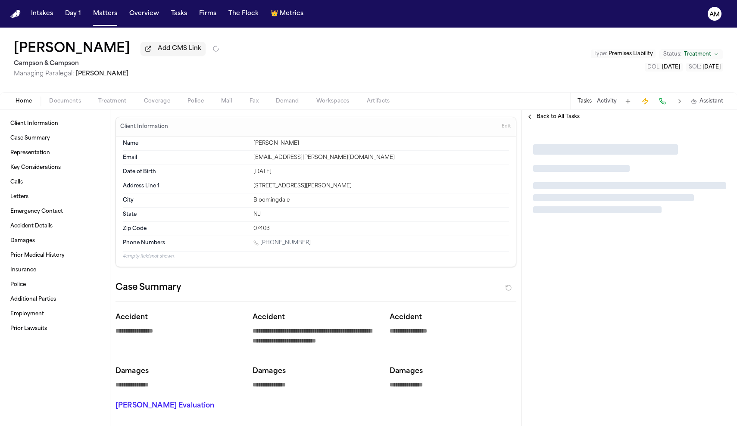
type textarea "*"
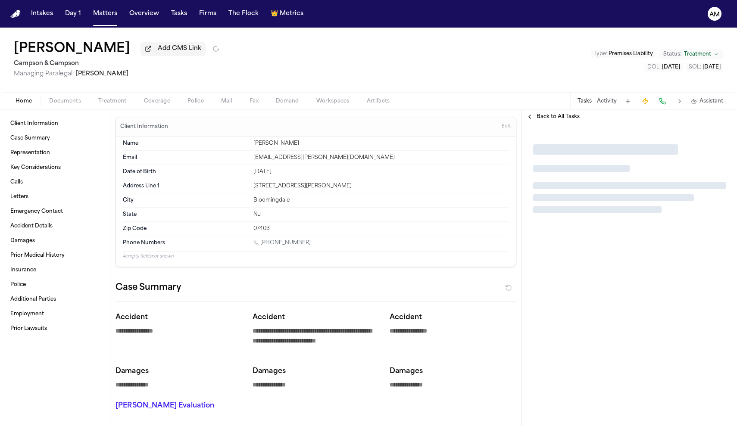
type textarea "*"
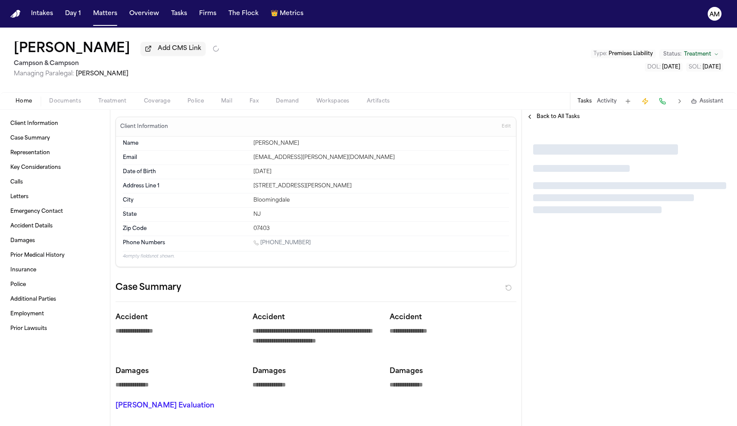
type textarea "*"
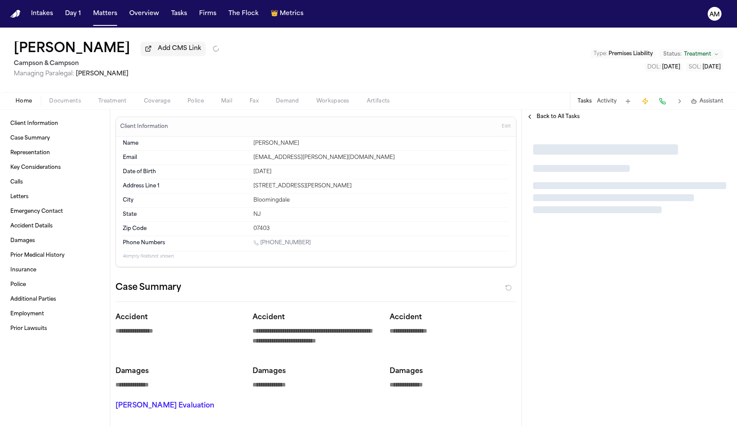
type textarea "*"
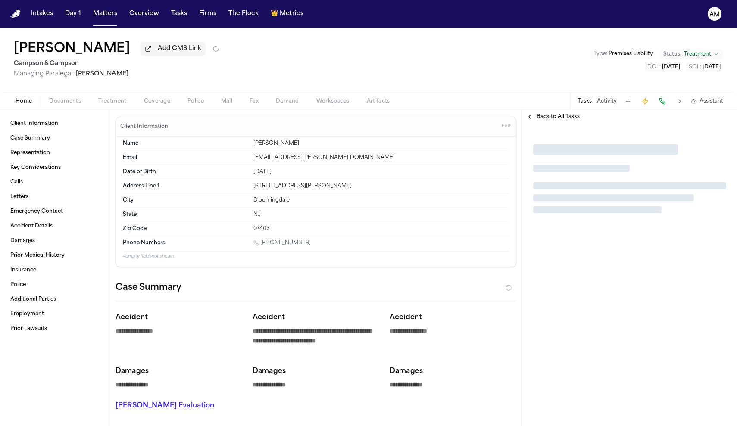
type textarea "*"
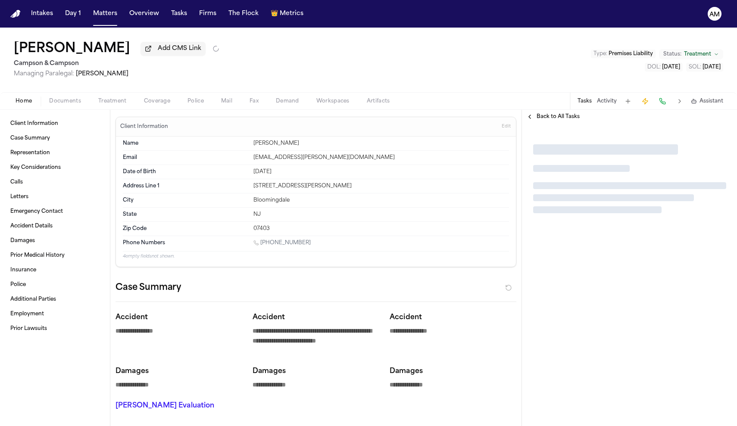
type textarea "*"
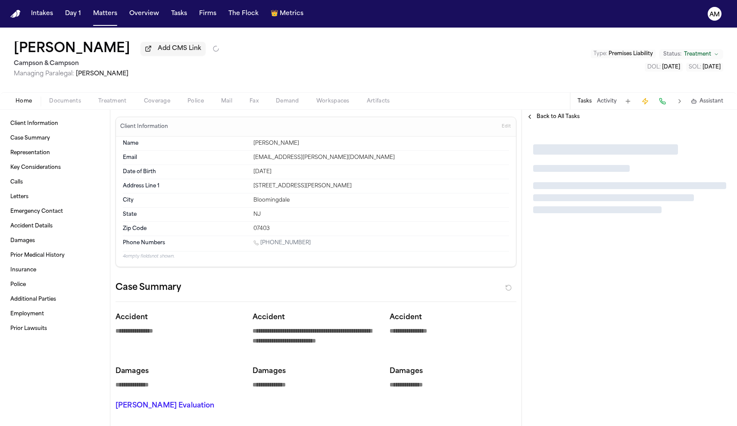
type textarea "*"
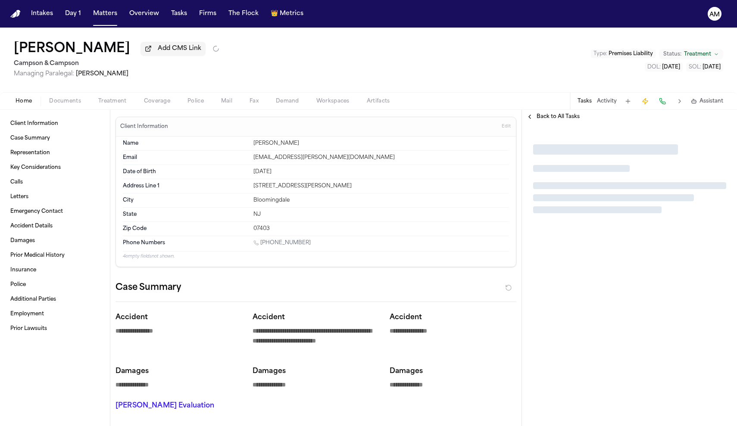
type textarea "*"
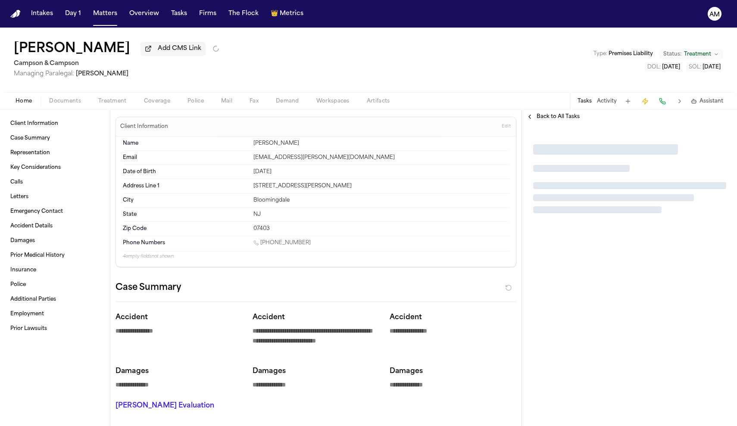
type textarea "*"
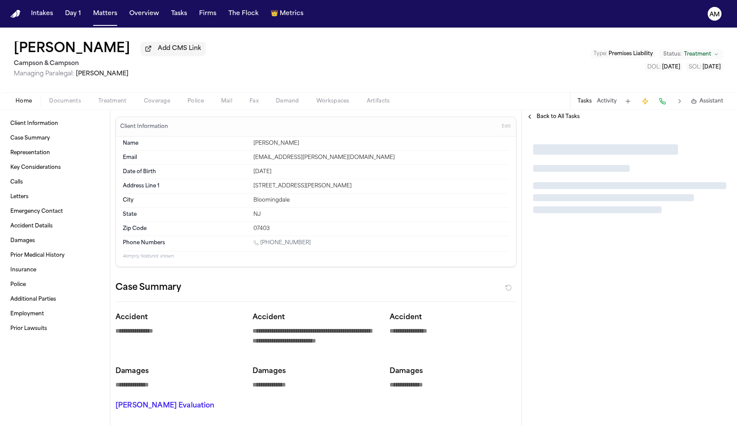
type textarea "*"
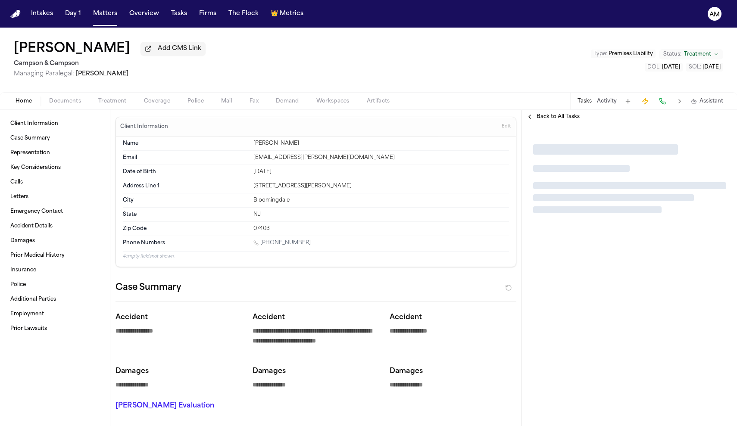
type textarea "*"
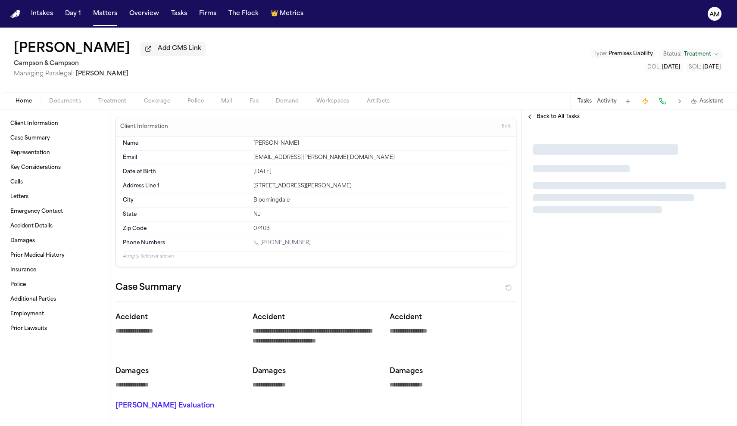
type textarea "*"
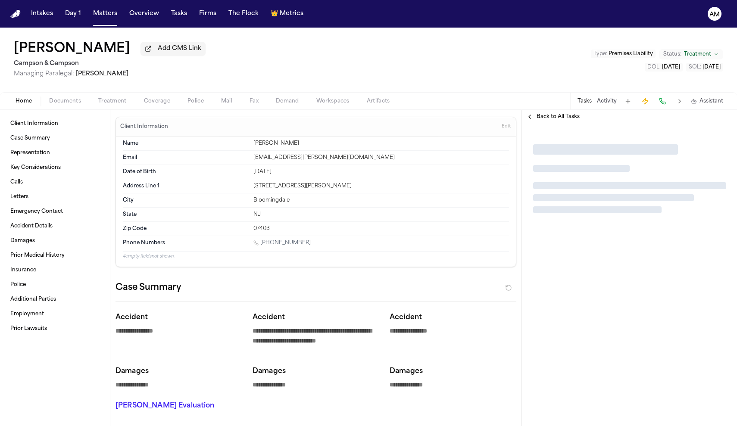
type textarea "*"
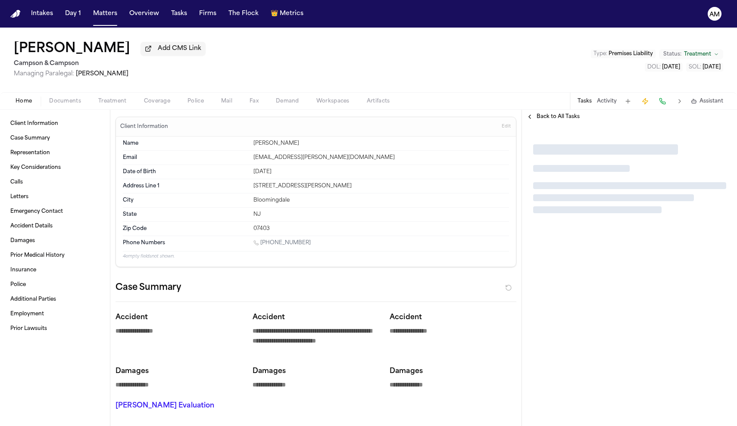
type textarea "*"
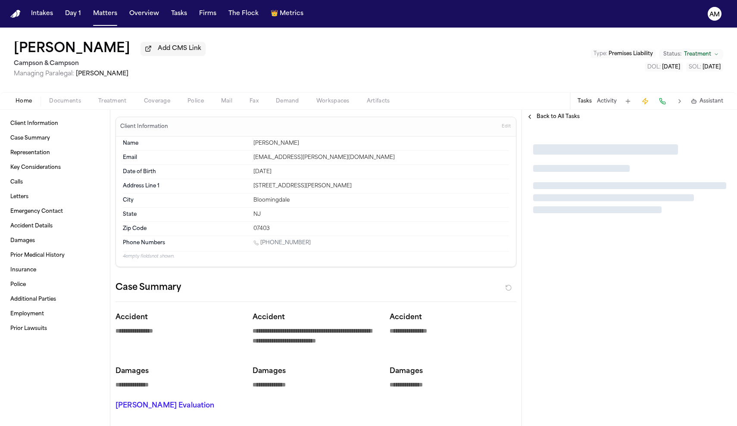
type textarea "*"
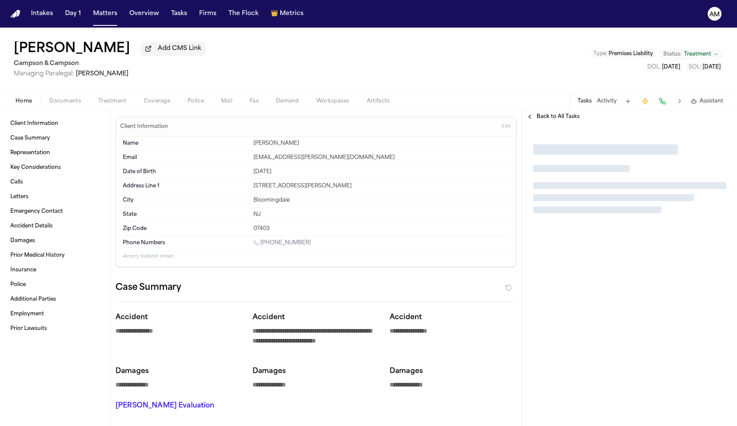
type textarea "*"
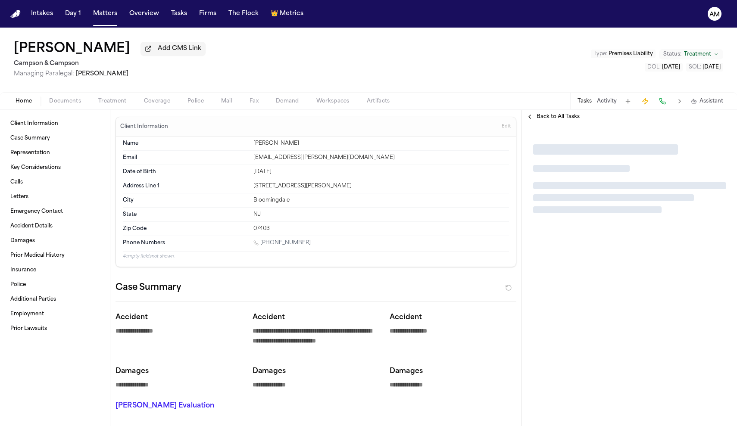
type textarea "*"
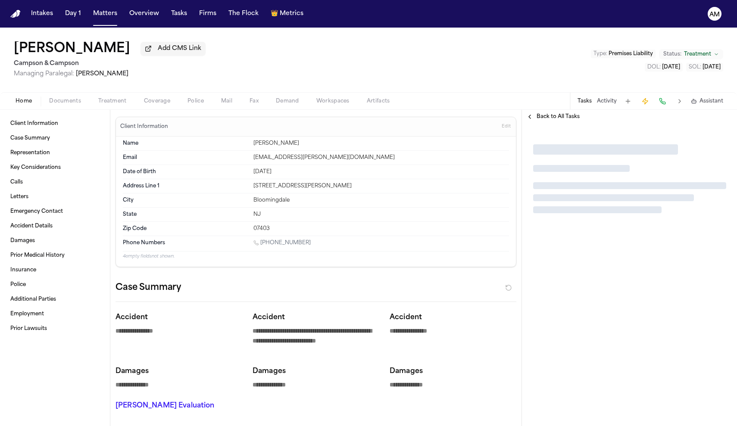
type textarea "*"
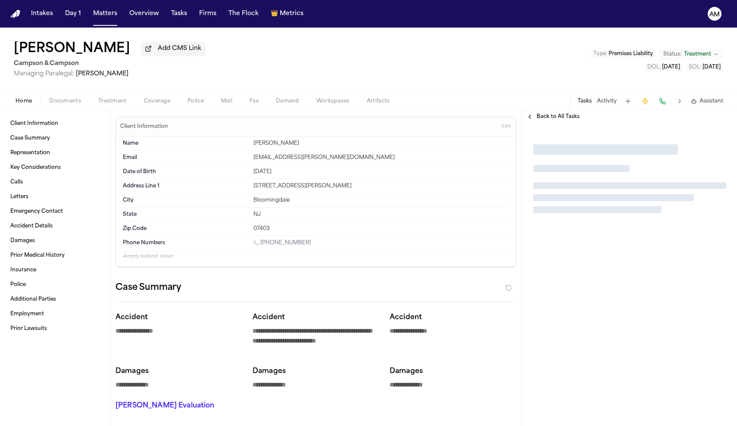
type textarea "*"
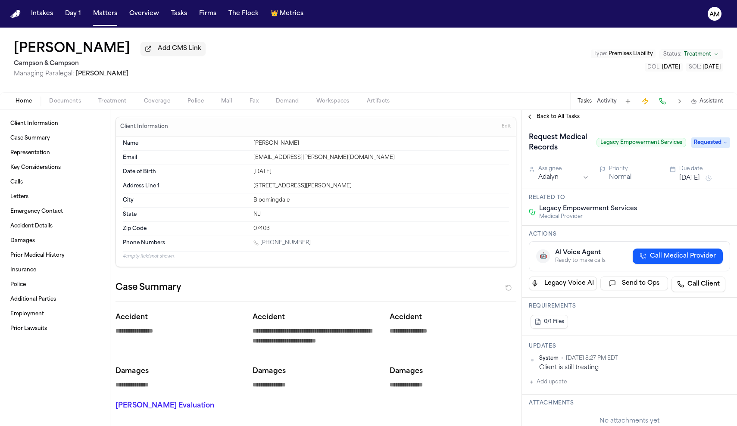
click at [113, 105] on span "Treatment" at bounding box center [112, 101] width 28 height 7
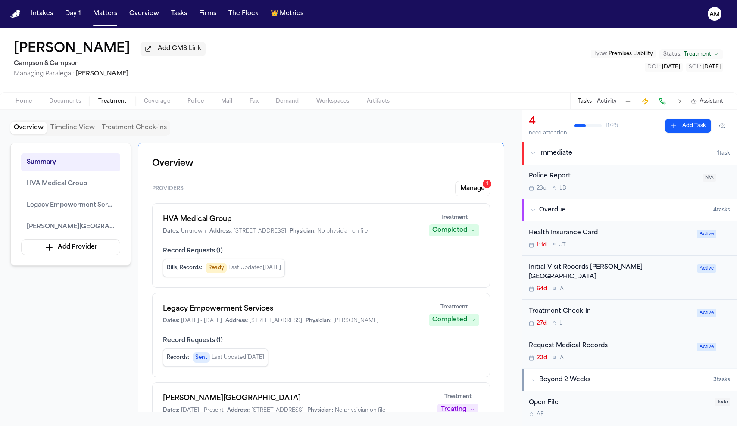
click at [26, 101] on span "Home" at bounding box center [24, 101] width 16 height 7
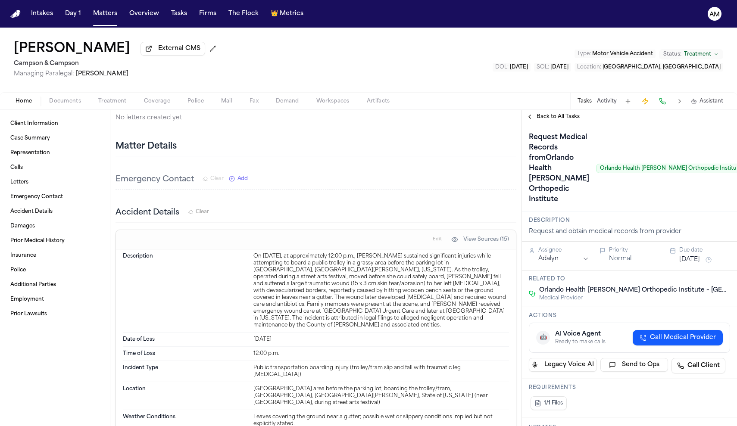
click at [538, 124] on div "Back to All Tasks" at bounding box center [629, 117] width 215 height 14
click at [536, 114] on div "Back to All Tasks" at bounding box center [629, 117] width 215 height 14
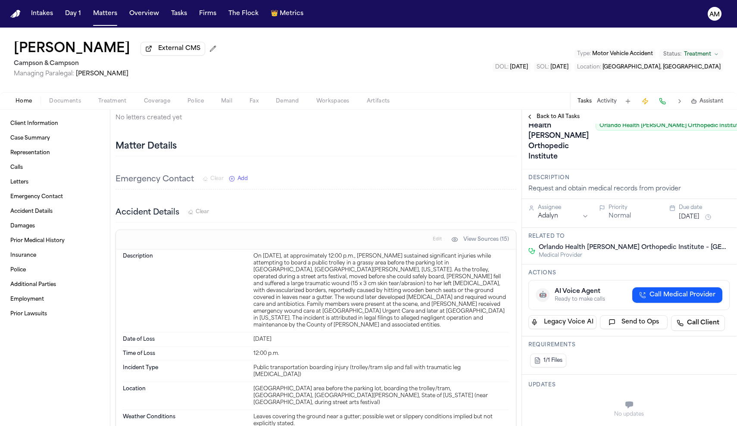
scroll to position [48, 0]
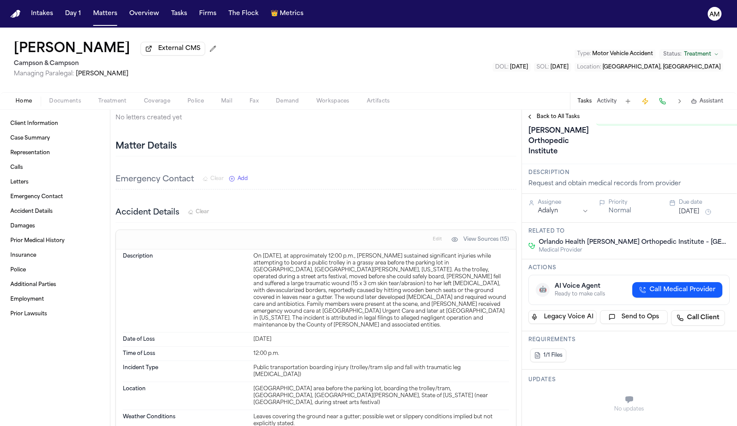
click at [104, 97] on div "Home Documents Treatment Coverage Police Mail Fax Demand Workspaces Artifacts T…" at bounding box center [368, 100] width 737 height 17
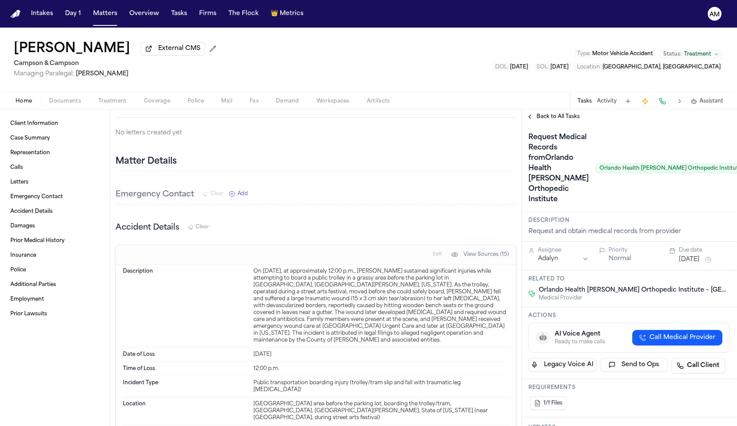
scroll to position [0, 0]
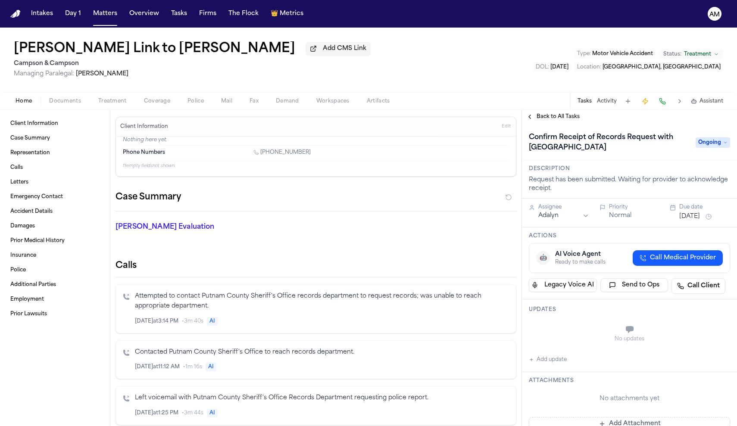
click at [115, 105] on span "Treatment" at bounding box center [112, 101] width 28 height 7
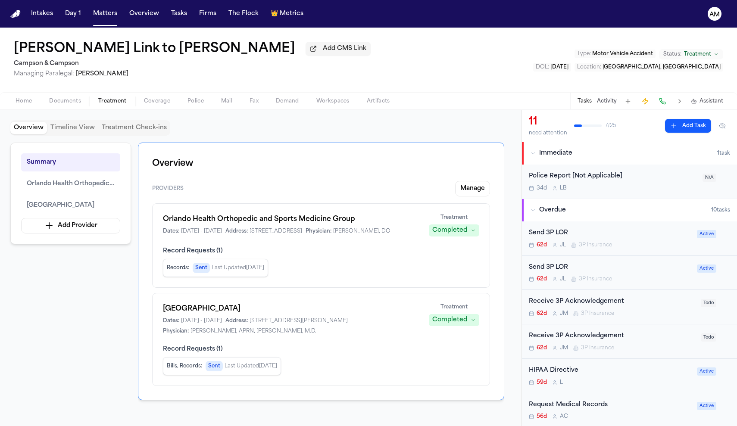
click at [285, 314] on h1 "[GEOGRAPHIC_DATA]" at bounding box center [290, 309] width 255 height 10
click at [90, 203] on span "[GEOGRAPHIC_DATA]" at bounding box center [61, 205] width 68 height 10
click at [84, 209] on span "[GEOGRAPHIC_DATA]" at bounding box center [61, 205] width 68 height 10
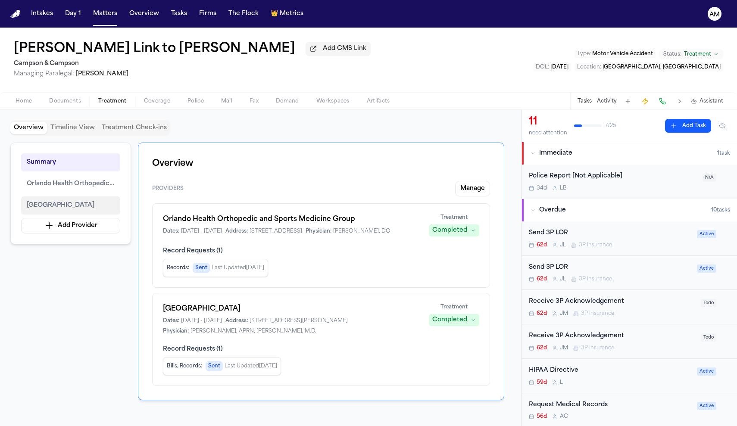
click at [84, 209] on span "[GEOGRAPHIC_DATA]" at bounding box center [61, 205] width 68 height 10
click at [75, 211] on span "[GEOGRAPHIC_DATA]" at bounding box center [61, 205] width 68 height 10
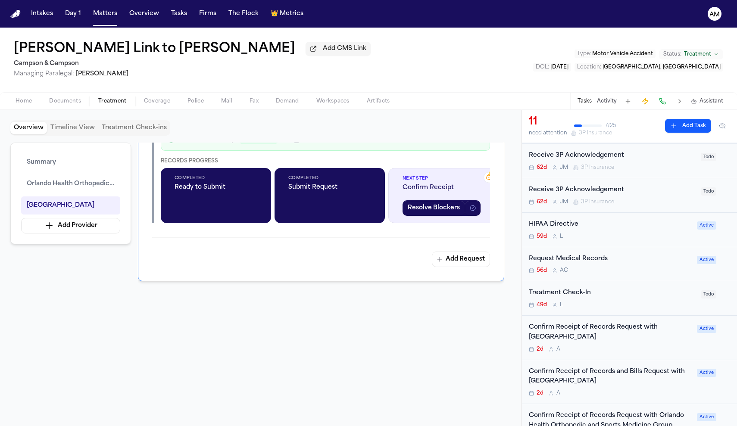
scroll to position [150, 0]
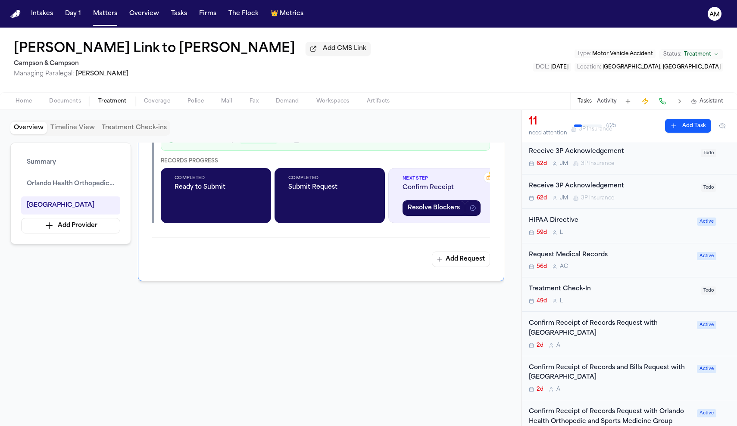
click at [645, 342] on div "2d A" at bounding box center [610, 345] width 163 height 7
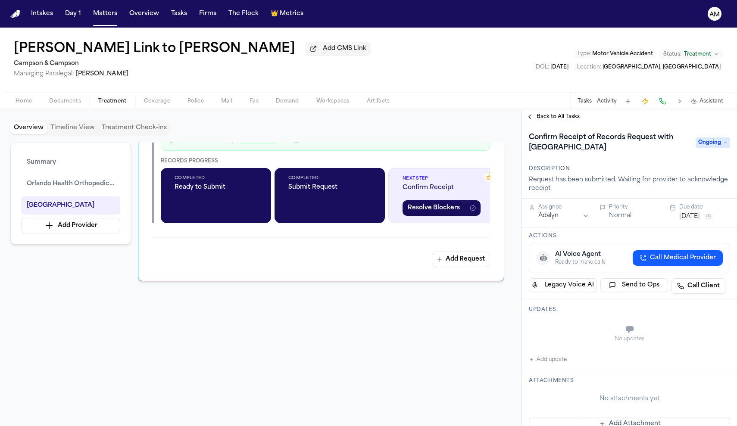
click at [535, 120] on button "Back to All Tasks" at bounding box center [553, 116] width 62 height 7
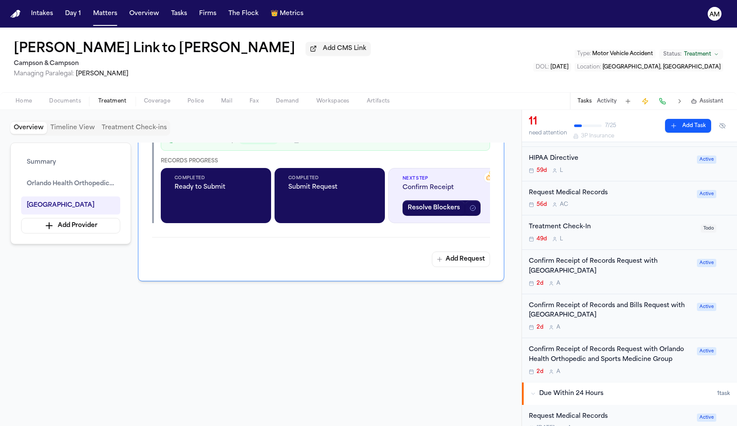
scroll to position [214, 0]
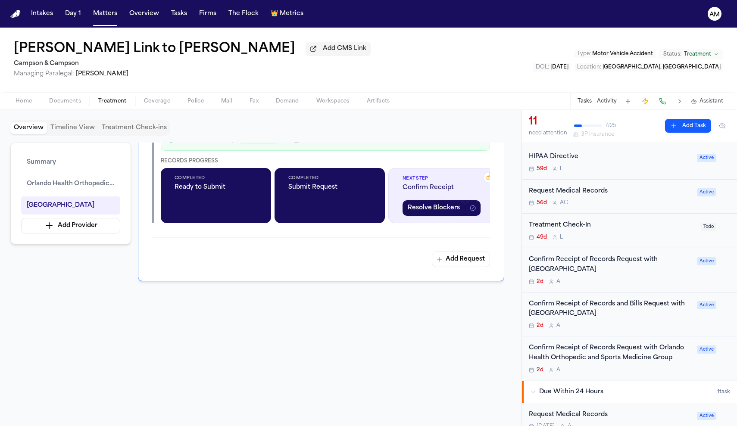
click at [633, 322] on div "2d A" at bounding box center [610, 325] width 163 height 7
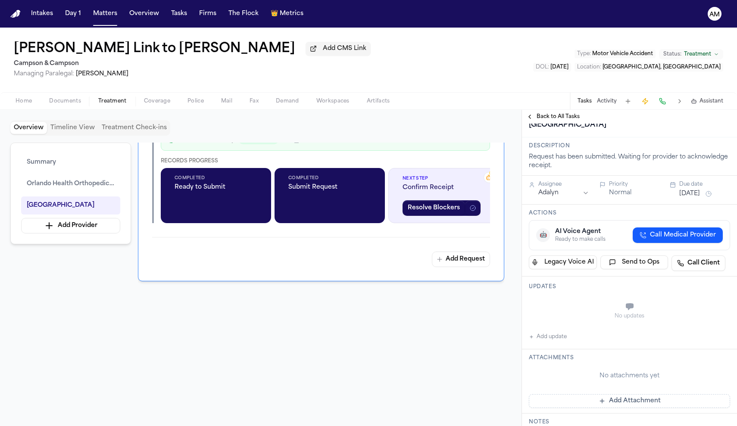
scroll to position [44, 0]
click at [542, 341] on button "Add update" at bounding box center [548, 336] width 38 height 10
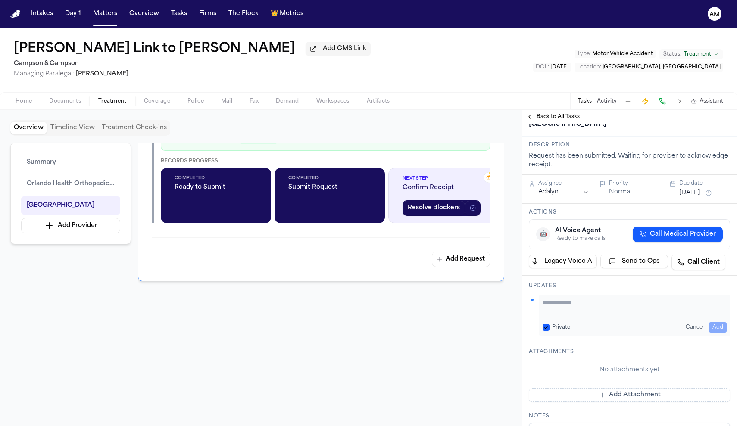
click at [546, 331] on button "Private" at bounding box center [545, 327] width 7 height 7
click at [569, 315] on textarea "Add your update" at bounding box center [634, 306] width 184 height 17
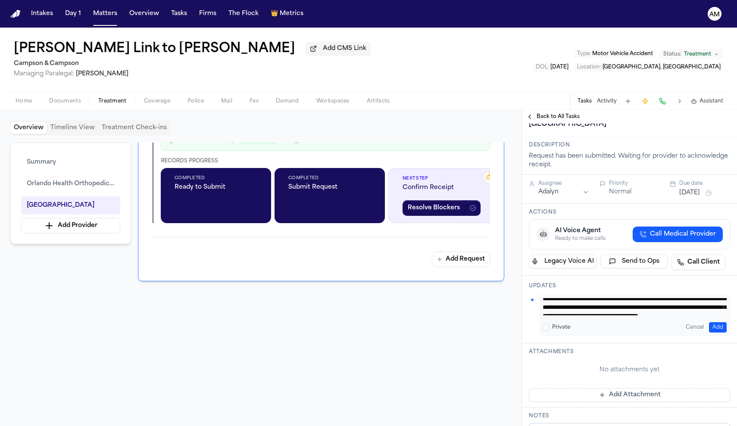
scroll to position [0, 0]
drag, startPoint x: 652, startPoint y: 355, endPoint x: 532, endPoint y: 331, distance: 121.7
click at [532, 331] on div "**********" at bounding box center [629, 310] width 215 height 68
type textarea "**********"
click at [715, 333] on button "Add" at bounding box center [718, 327] width 18 height 10
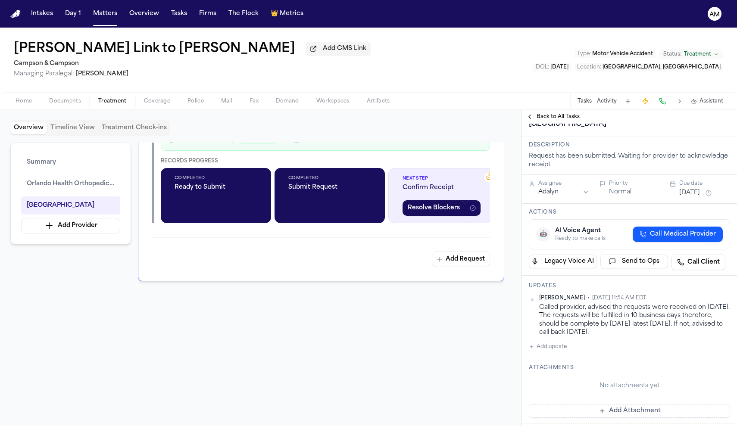
click at [572, 120] on span "Back to All Tasks" at bounding box center [557, 116] width 43 height 7
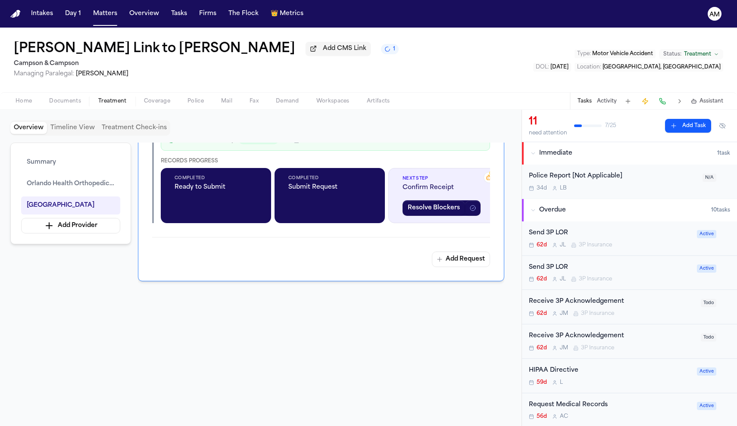
click at [591, 101] on button "Tasks" at bounding box center [584, 101] width 14 height 7
click at [532, 154] on icon "button" at bounding box center [532, 153] width 5 height 5
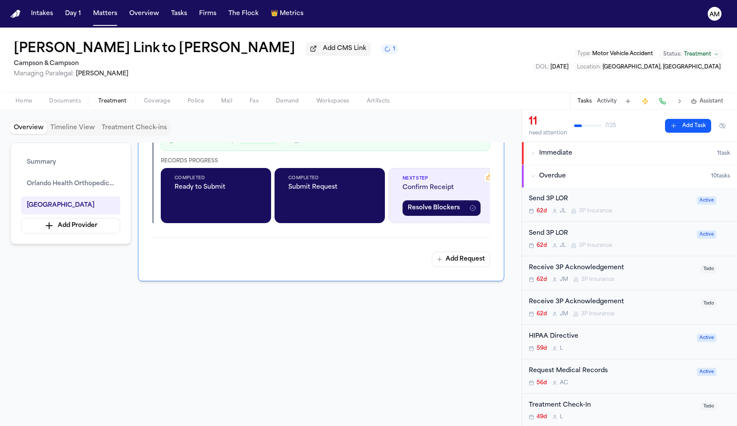
click at [534, 177] on icon "button" at bounding box center [532, 176] width 5 height 5
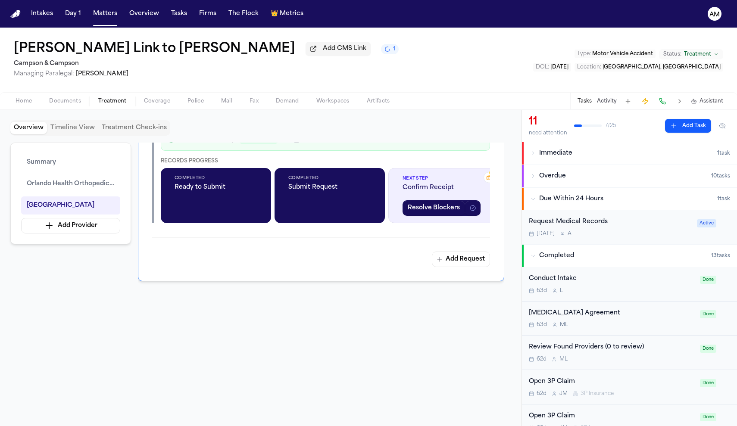
click at [534, 178] on icon "button" at bounding box center [532, 176] width 5 height 5
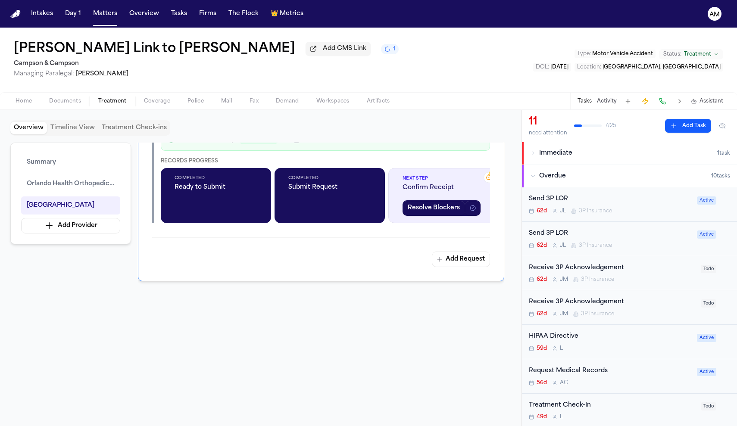
click at [534, 178] on icon "button" at bounding box center [532, 176] width 5 height 5
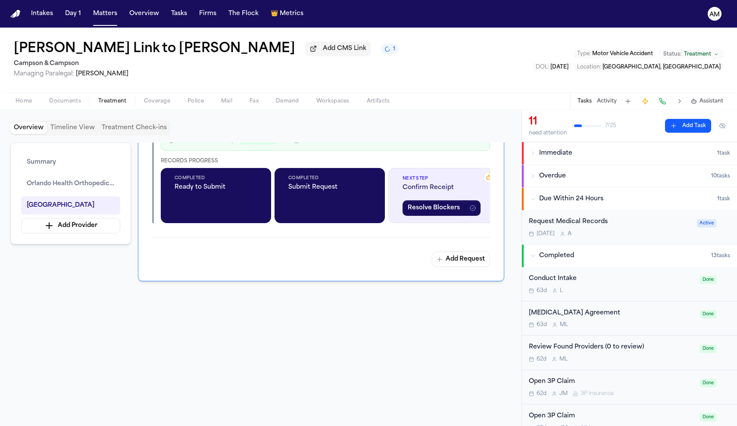
click at [533, 201] on icon "button" at bounding box center [532, 198] width 5 height 5
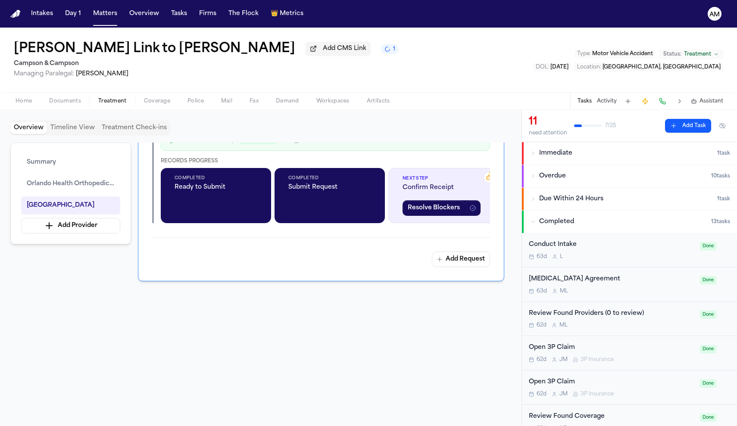
click at [533, 224] on icon "button" at bounding box center [532, 221] width 5 height 5
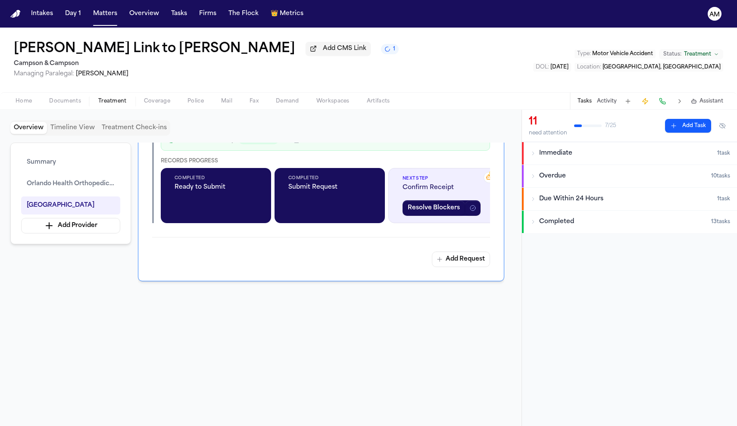
click at [532, 183] on button "Overdue 10 task s" at bounding box center [629, 176] width 215 height 22
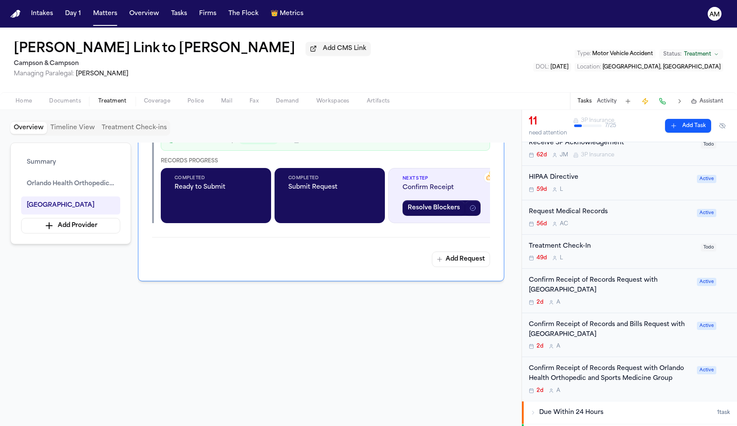
scroll to position [161, 0]
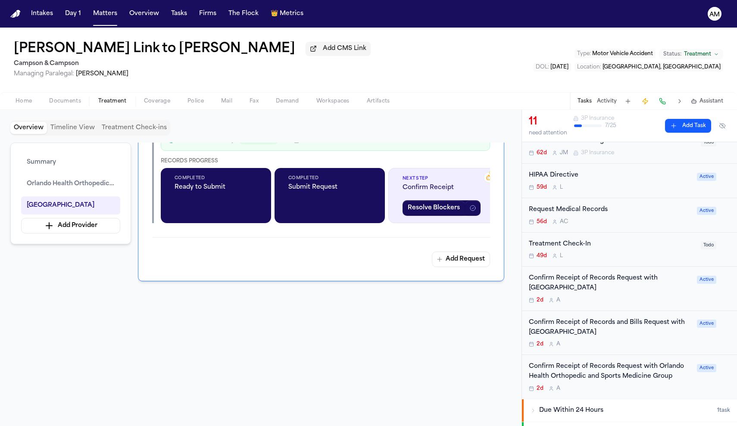
click at [625, 345] on div "2d A" at bounding box center [610, 344] width 163 height 7
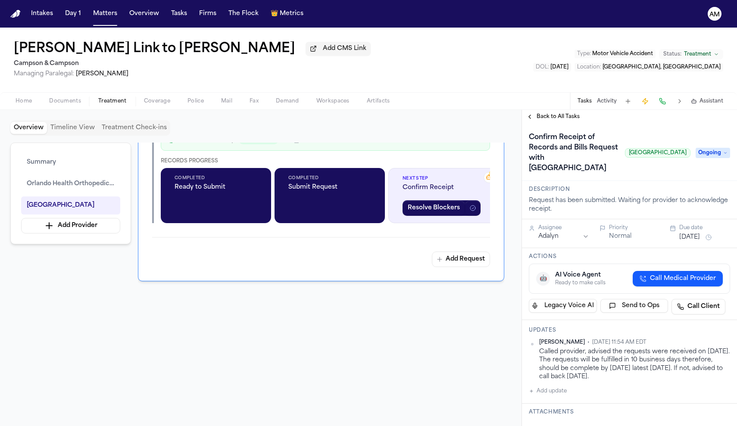
click at [553, 114] on span "Back to All Tasks" at bounding box center [557, 116] width 43 height 7
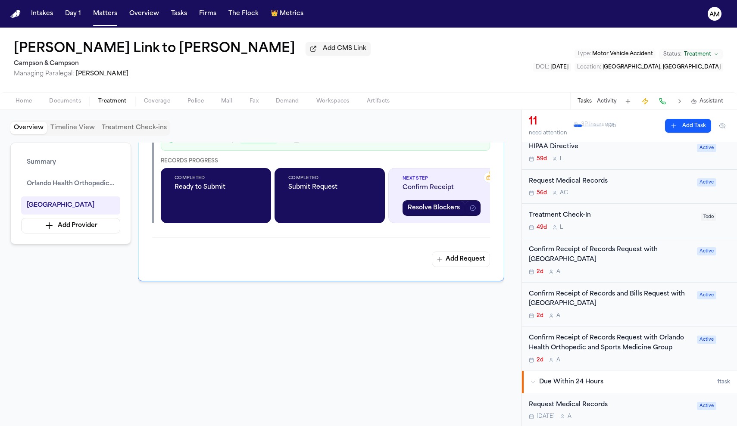
scroll to position [224, 0]
click at [672, 357] on div "2d A" at bounding box center [610, 359] width 163 height 7
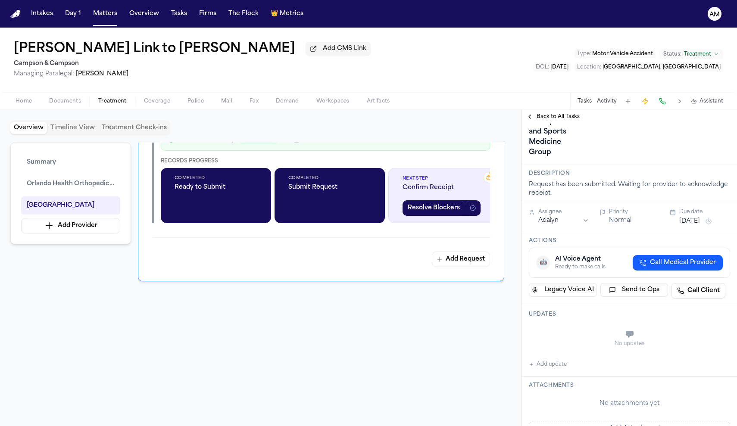
scroll to position [103, 0]
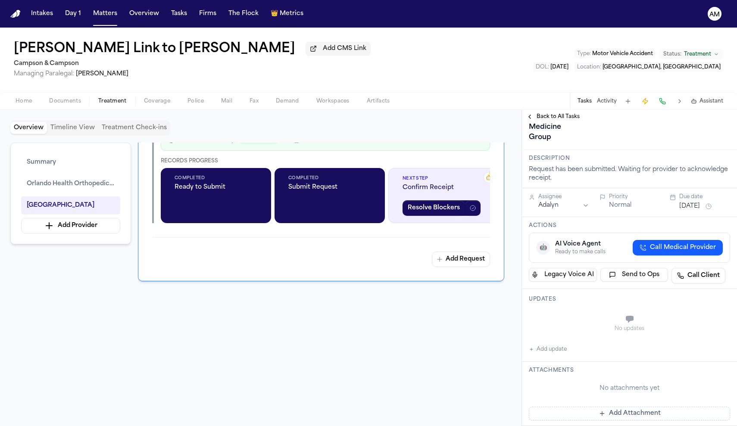
click at [542, 352] on button "Add update" at bounding box center [548, 349] width 38 height 10
click at [545, 340] on button "Private" at bounding box center [545, 340] width 7 height 7
click at [568, 323] on textarea "Add your update" at bounding box center [634, 319] width 184 height 17
paste textarea "**********"
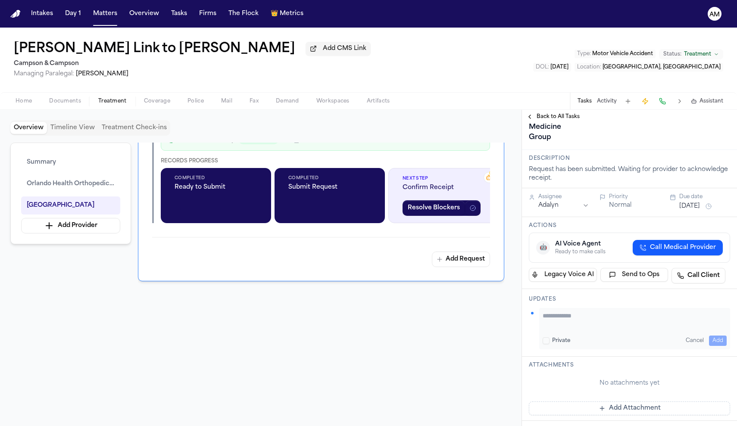
type textarea "**********"
click at [717, 336] on button "Add" at bounding box center [718, 341] width 18 height 10
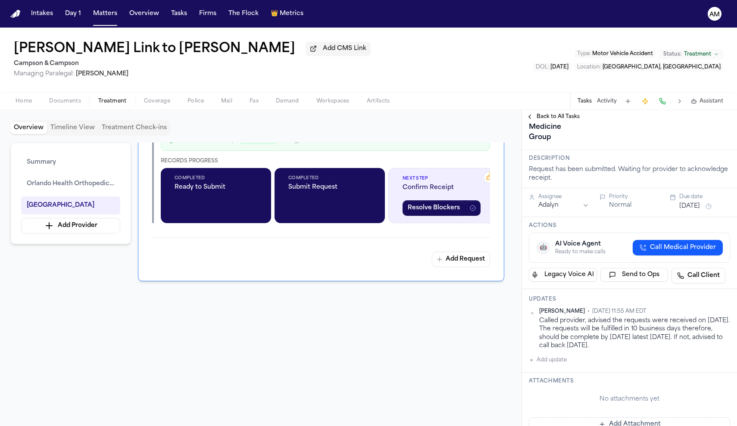
click at [532, 120] on button "Back to All Tasks" at bounding box center [553, 116] width 62 height 7
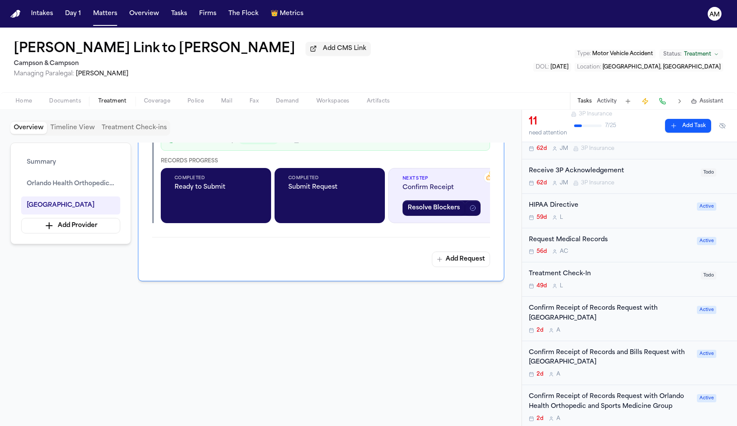
scroll to position [165, 0]
